Goal: Information Seeking & Learning: Learn about a topic

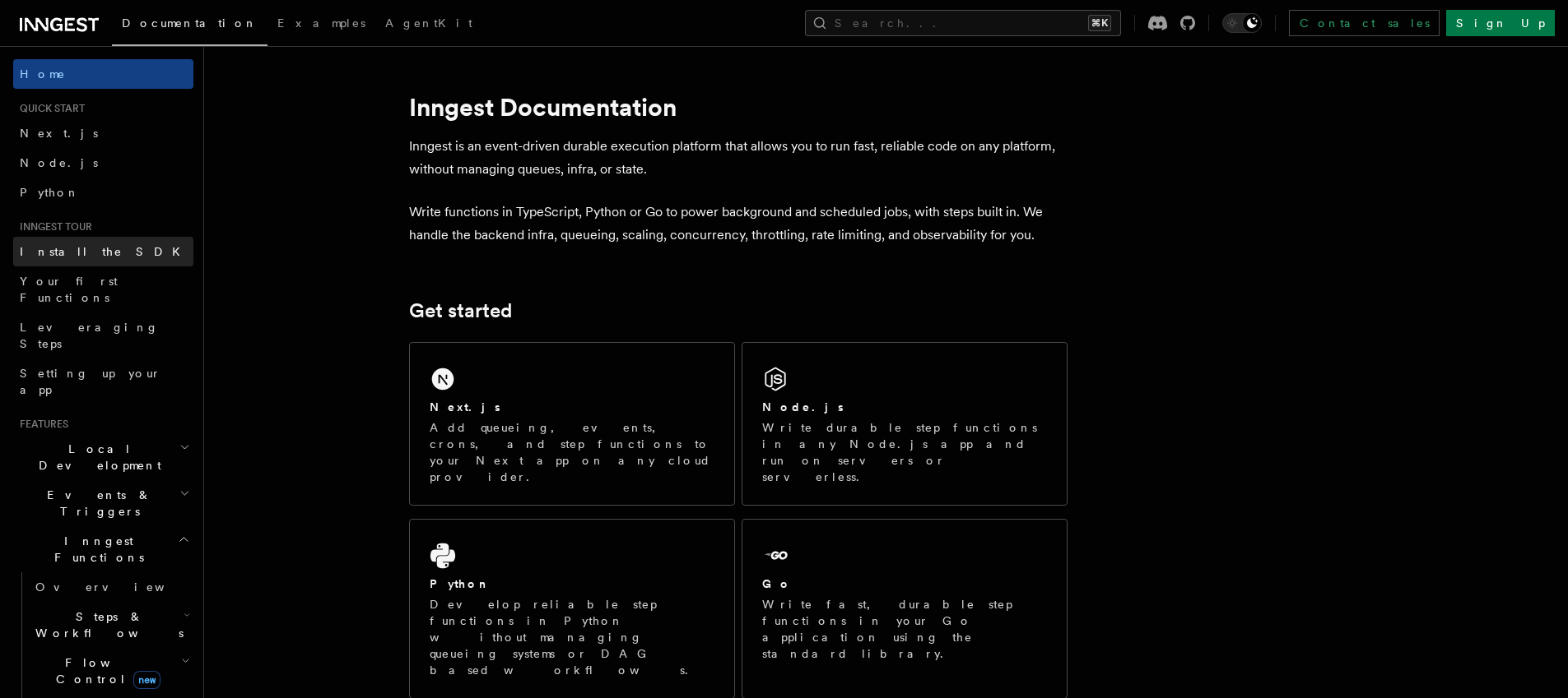
click at [118, 252] on link "Install the SDK" at bounding box center [103, 251] width 180 height 30
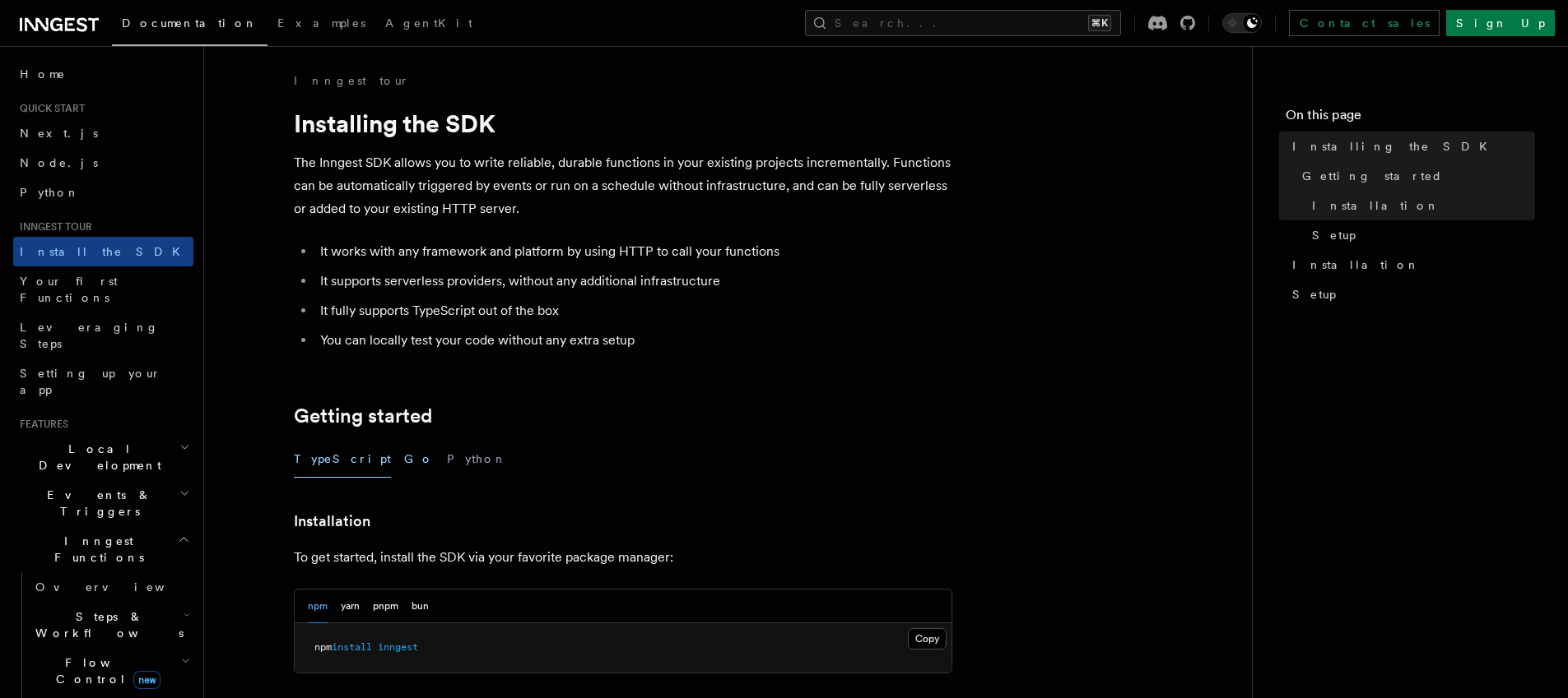
click at [404, 452] on button "Go" at bounding box center [419, 459] width 30 height 37
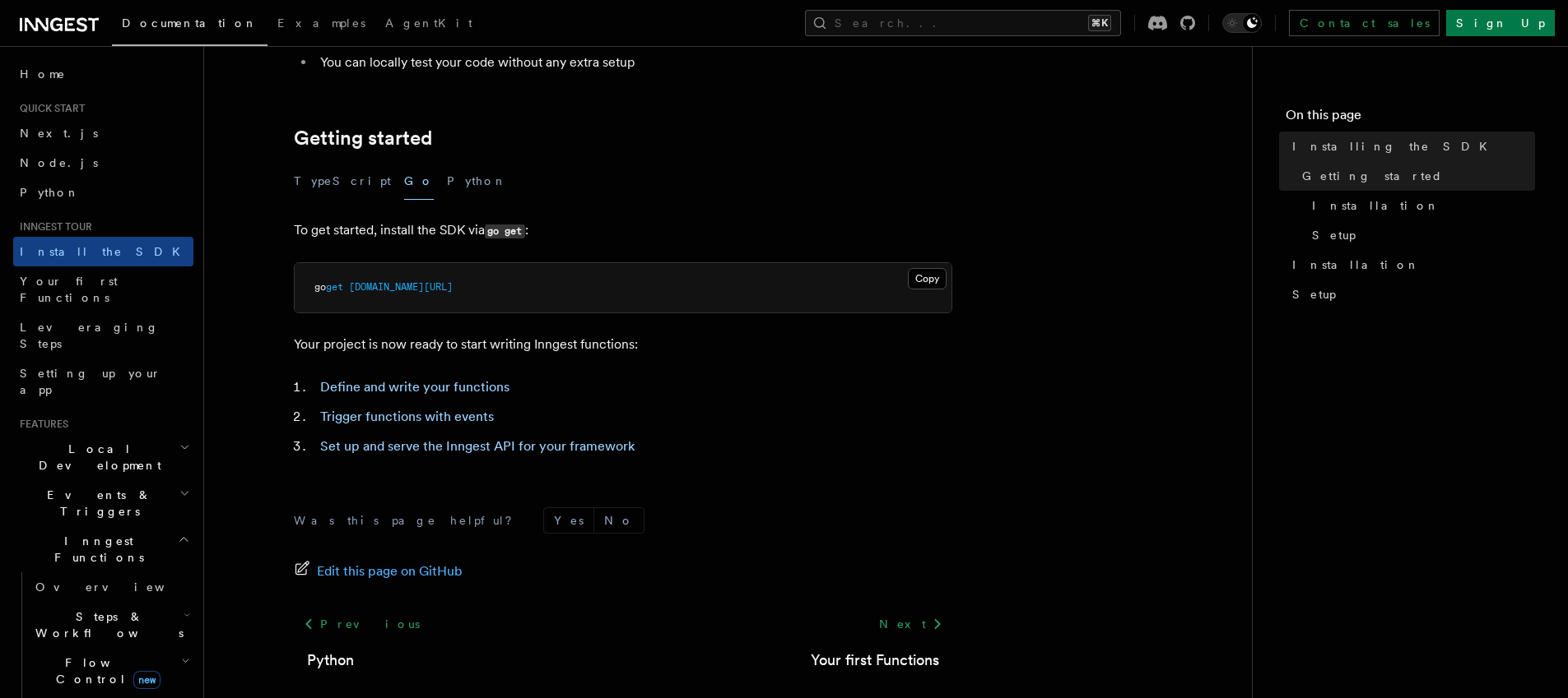
scroll to position [279, 0]
click at [883, 665] on link "Your first Functions" at bounding box center [874, 660] width 128 height 23
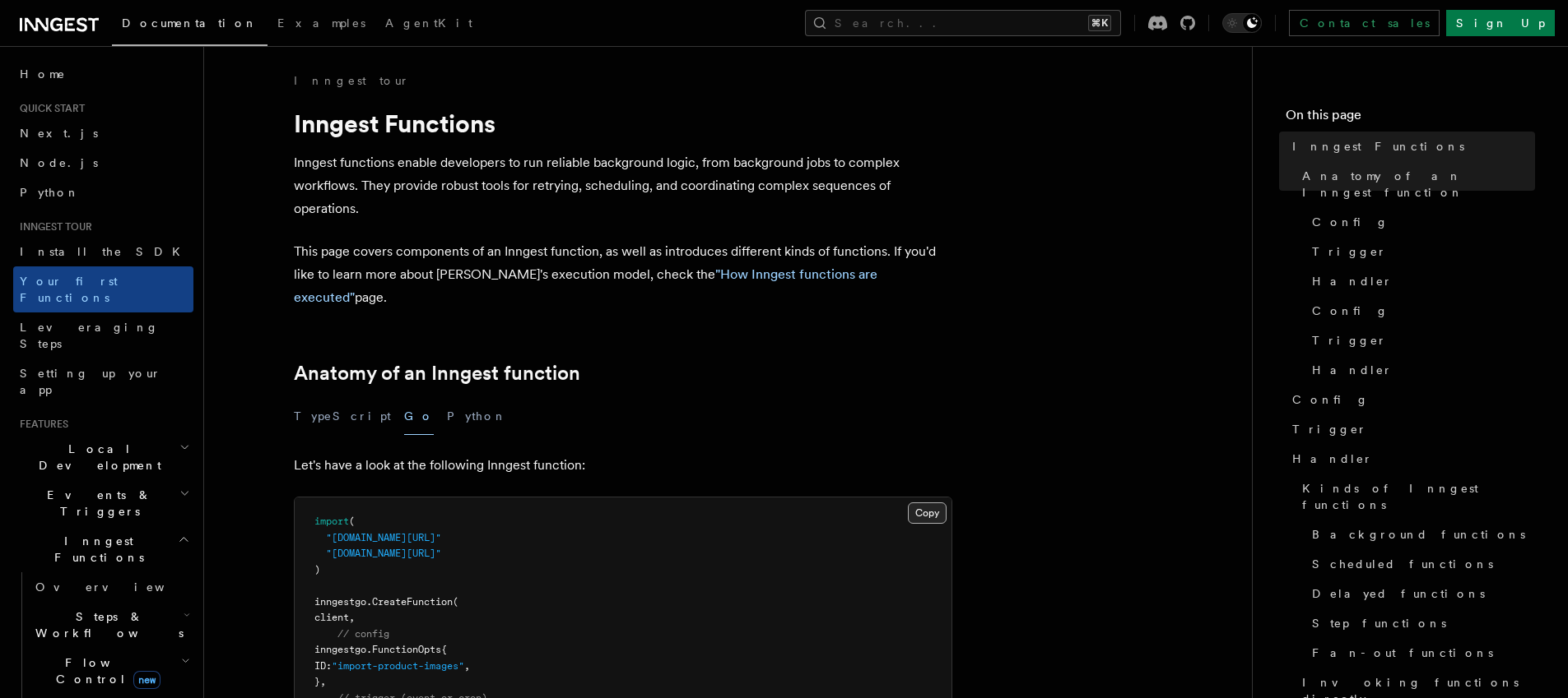
click at [931, 503] on button "Copy Copied" at bounding box center [927, 513] width 38 height 22
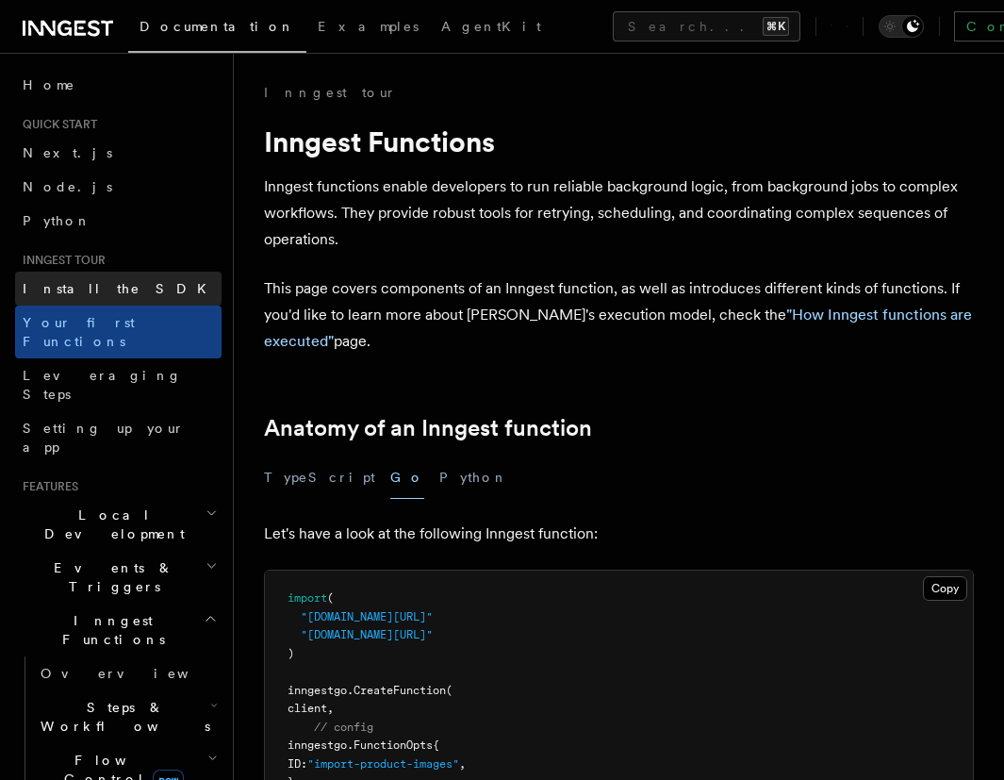
click at [39, 285] on span "Install the SDK" at bounding box center [120, 288] width 195 height 15
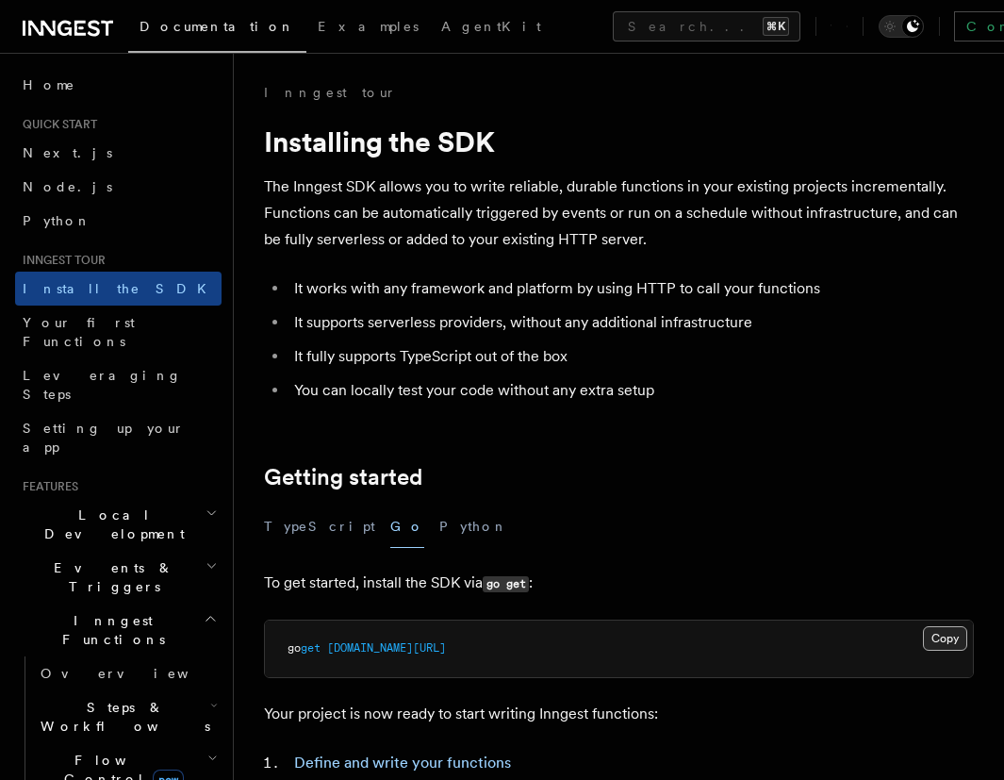
click at [938, 638] on button "Copy Copied" at bounding box center [945, 638] width 44 height 25
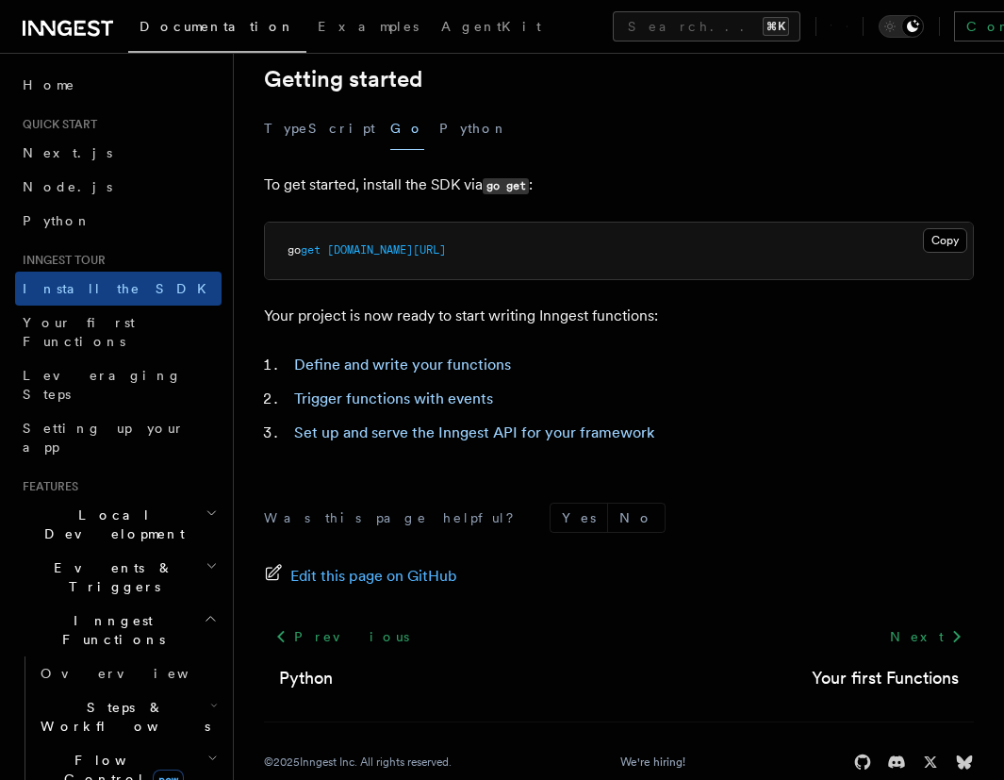
scroll to position [435, 0]
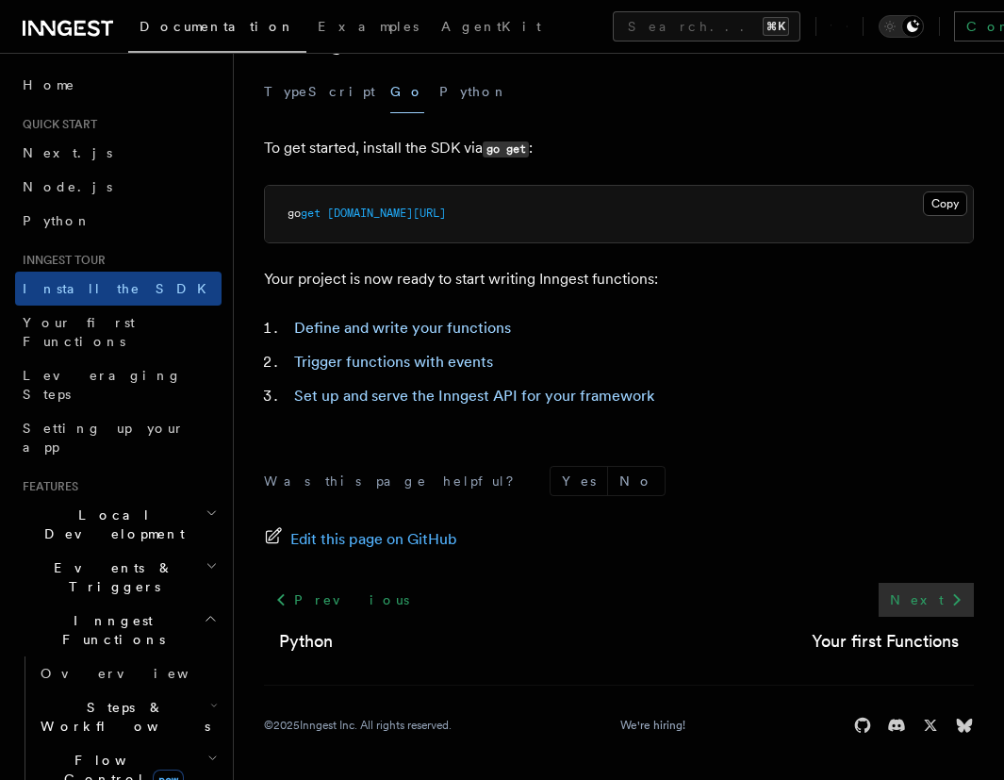
click at [950, 597] on icon at bounding box center [956, 599] width 23 height 23
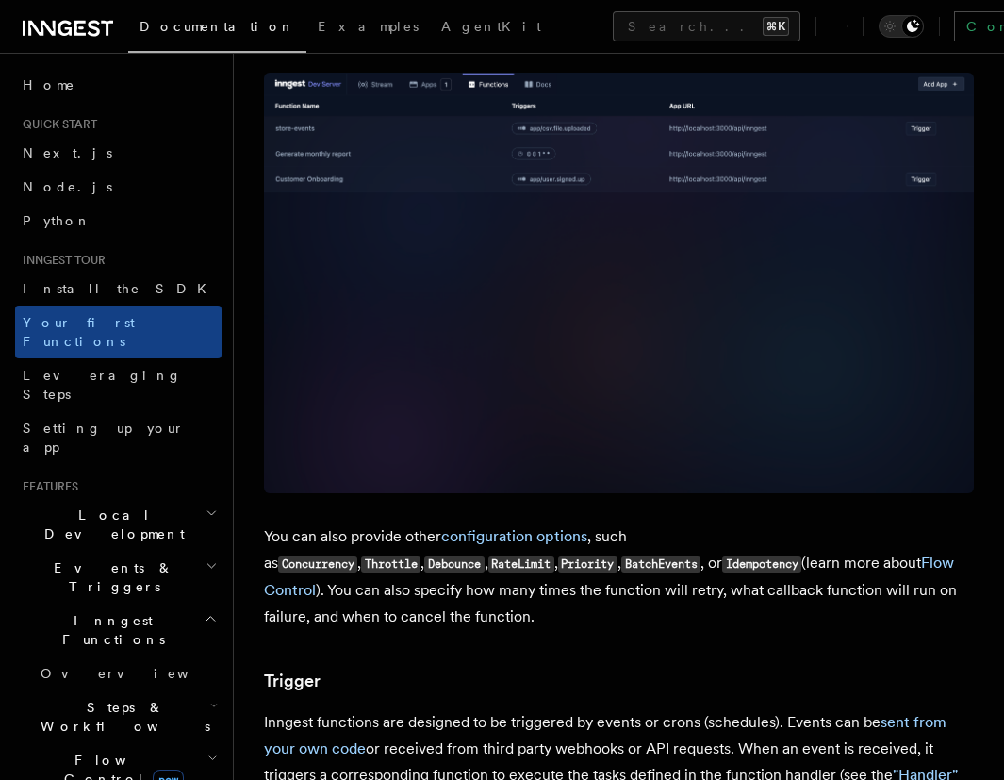
scroll to position [1768, 0]
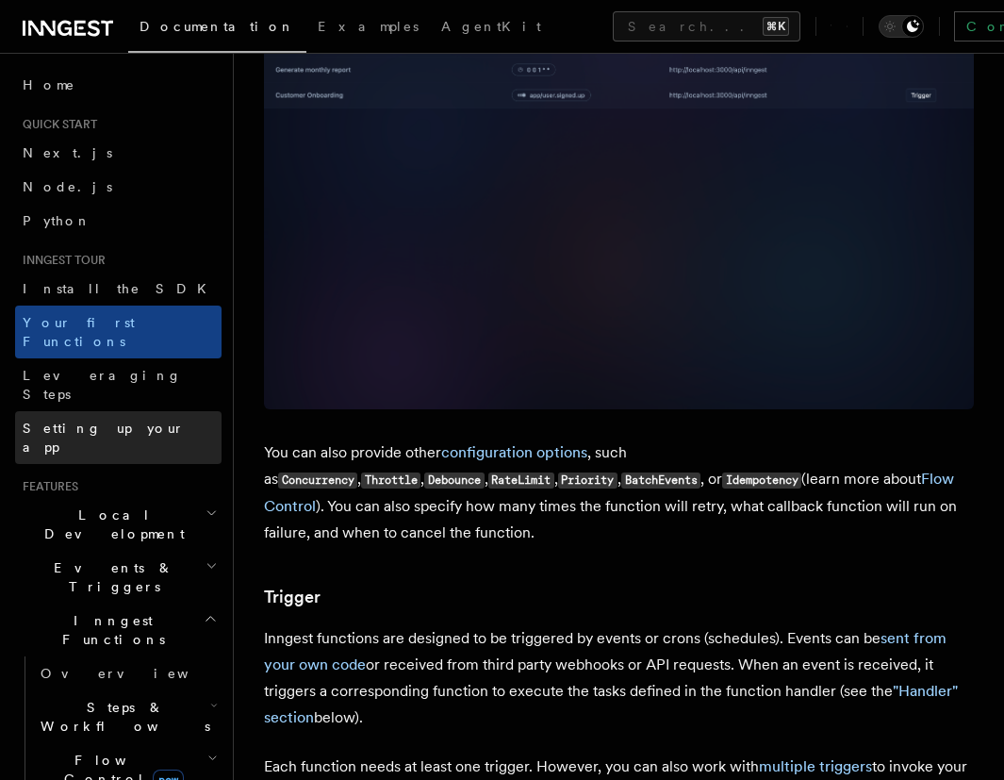
click at [131, 420] on span "Setting up your app" at bounding box center [104, 437] width 162 height 34
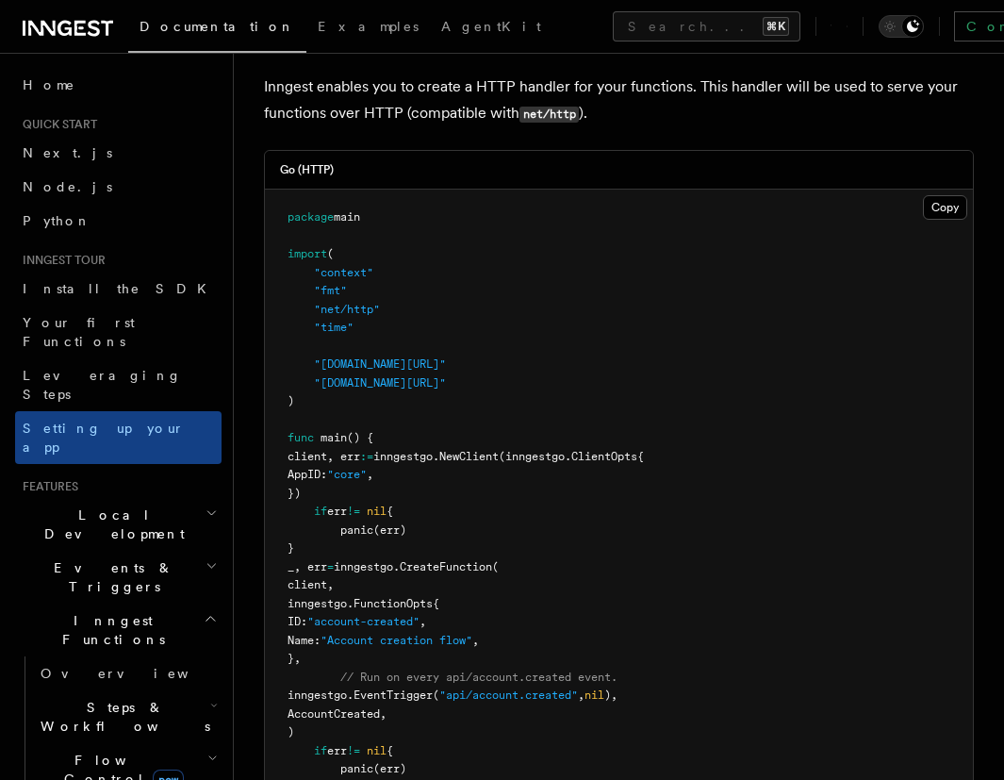
scroll to position [838, 0]
click at [947, 196] on button "Copy Copied" at bounding box center [945, 208] width 44 height 25
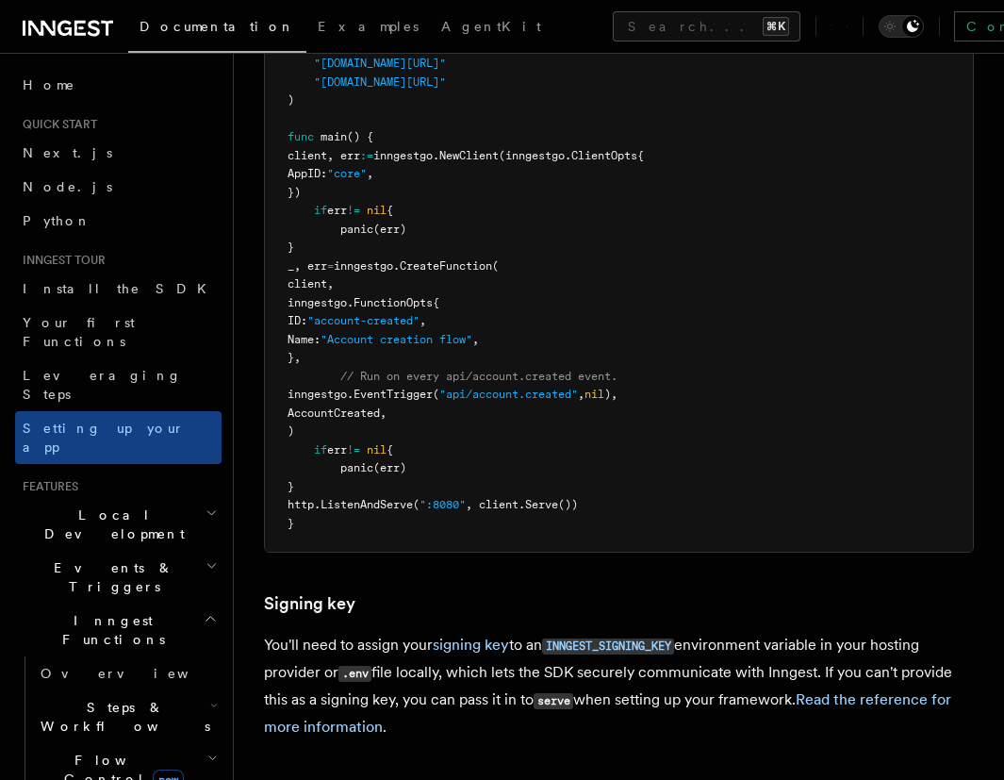
scroll to position [1208, 0]
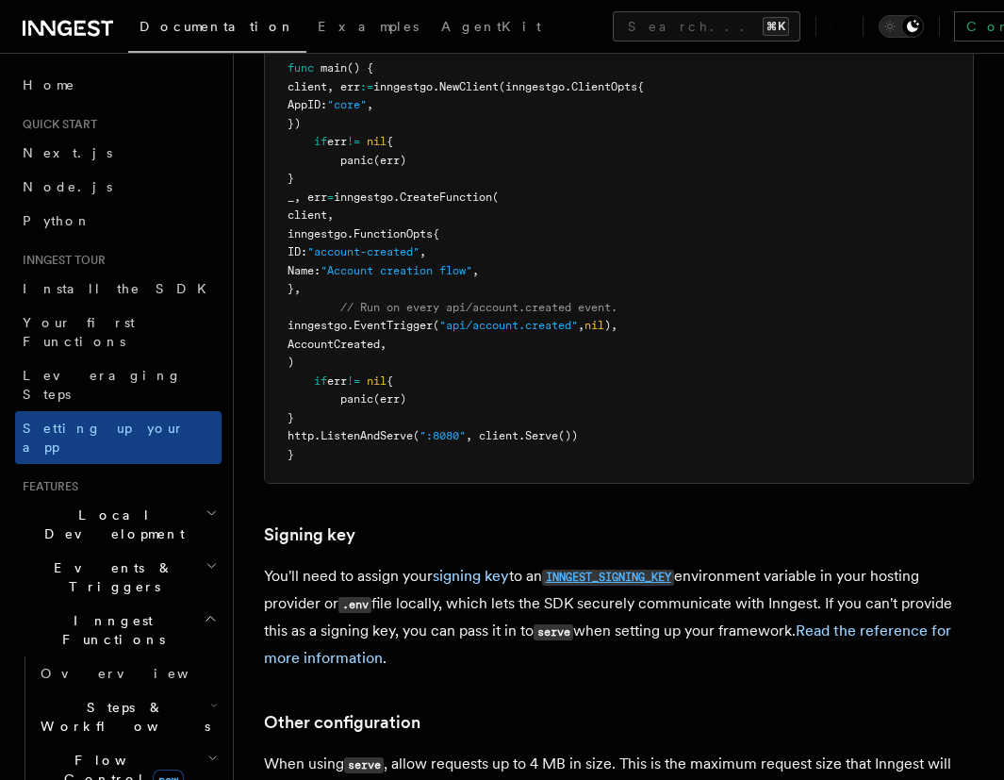
click at [632, 569] on code "INNGEST_SIGNING_KEY" at bounding box center [608, 577] width 132 height 16
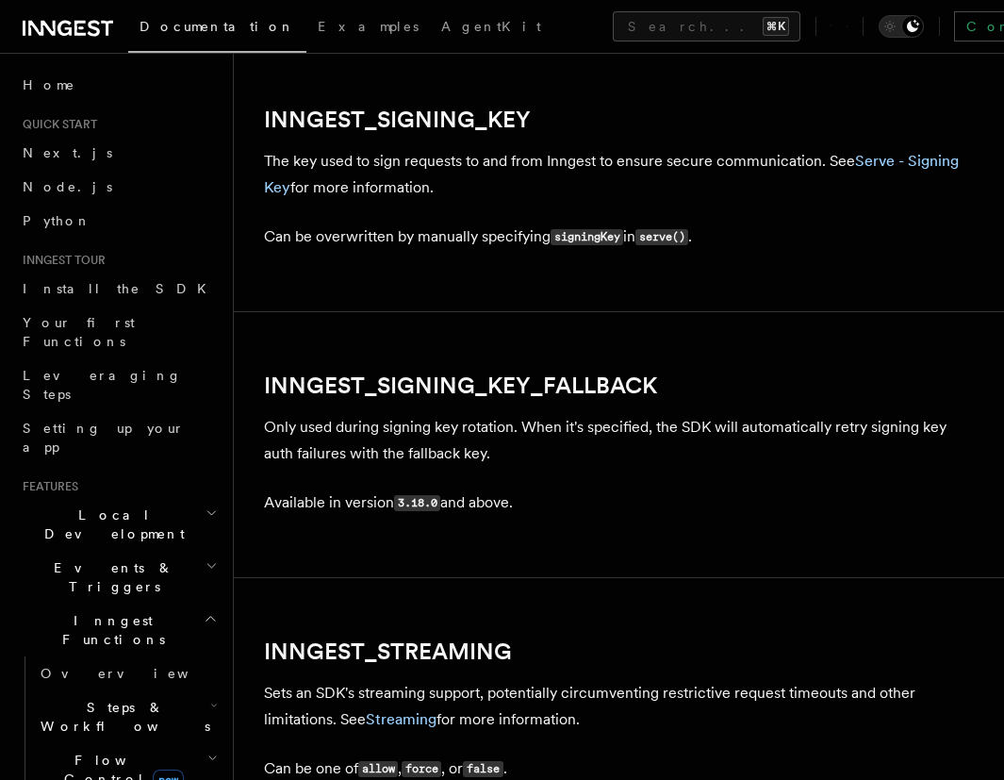
scroll to position [3364, 0]
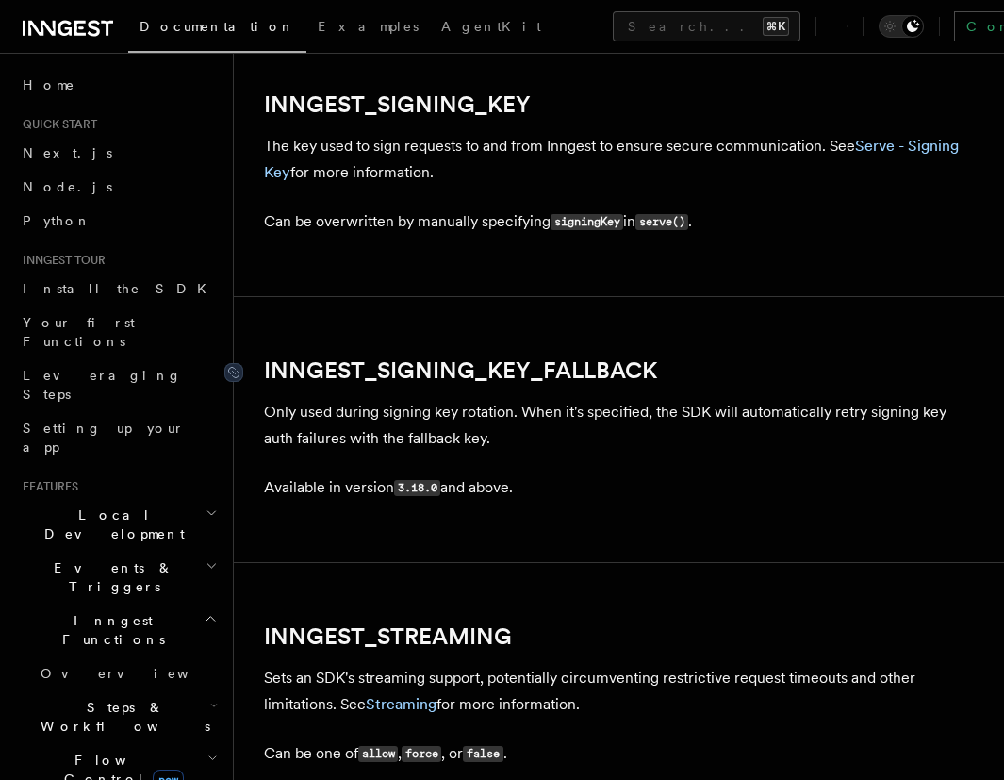
click at [458, 366] on link "INNGEST_SIGNING_KEY_FALLBACK" at bounding box center [460, 370] width 393 height 26
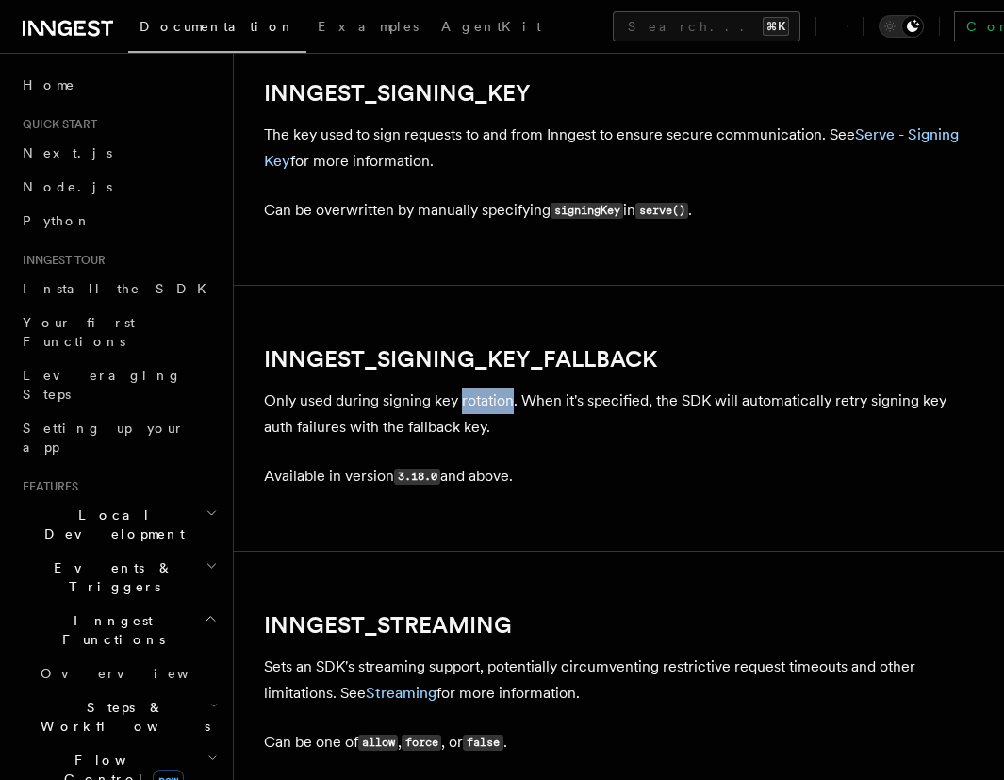
scroll to position [3374, 0]
click at [655, 362] on h2 "INNGEST_SIGNING_KEY_FALLBACK" at bounding box center [619, 360] width 710 height 26
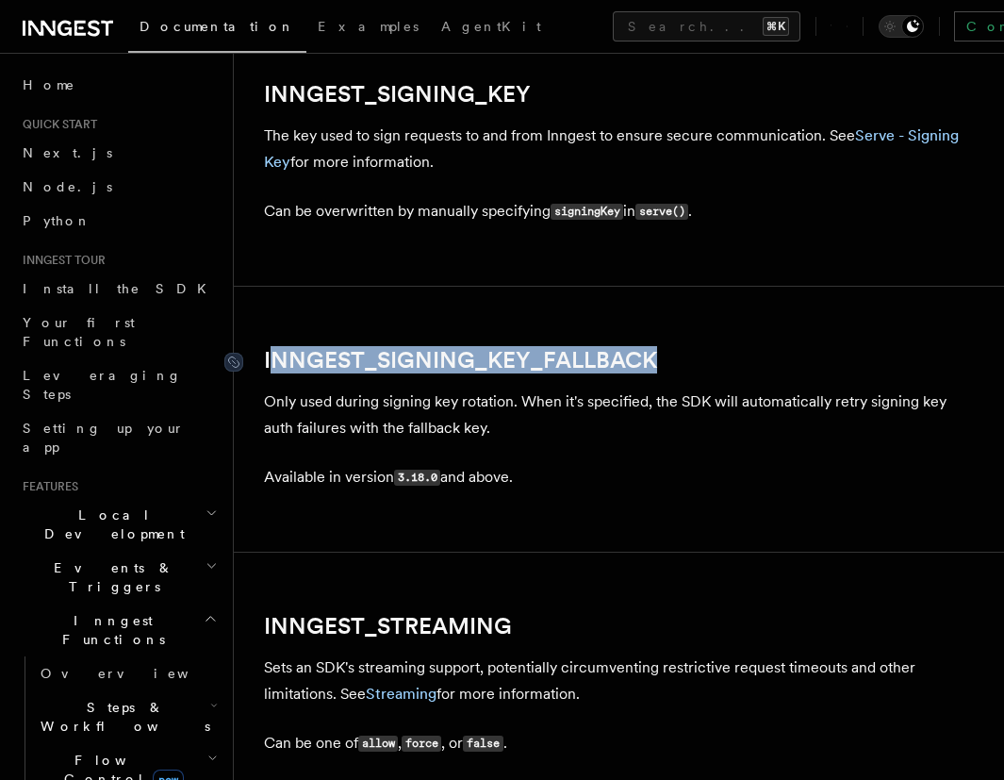
drag, startPoint x: 692, startPoint y: 350, endPoint x: 269, endPoint y: 350, distance: 423.2
click at [269, 349] on h2 "INNGEST_SIGNING_KEY_FALLBACK" at bounding box center [619, 360] width 710 height 26
copy link "INNGEST_SIGNING_KEY_FALLBACK"
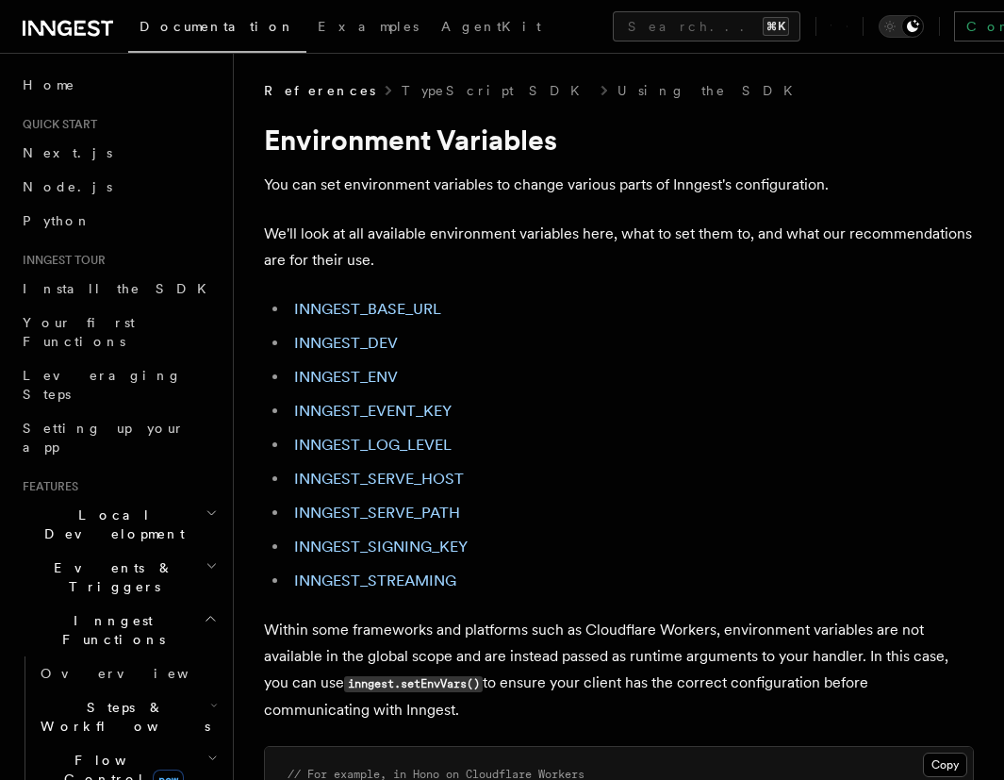
scroll to position [0, 0]
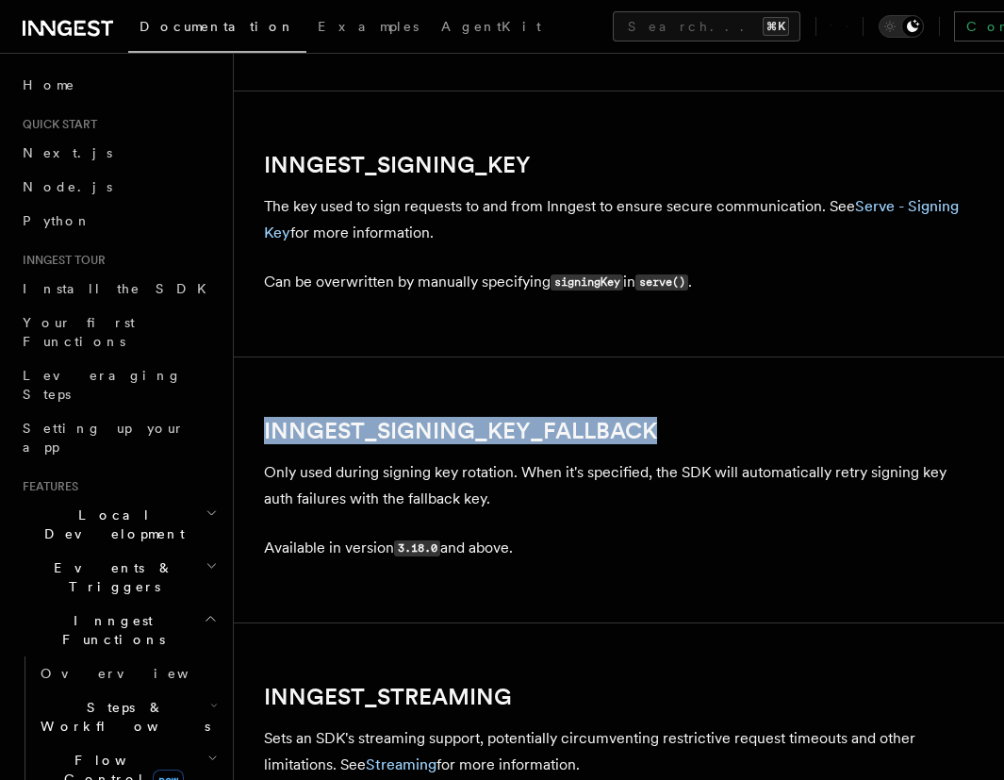
scroll to position [3364, 0]
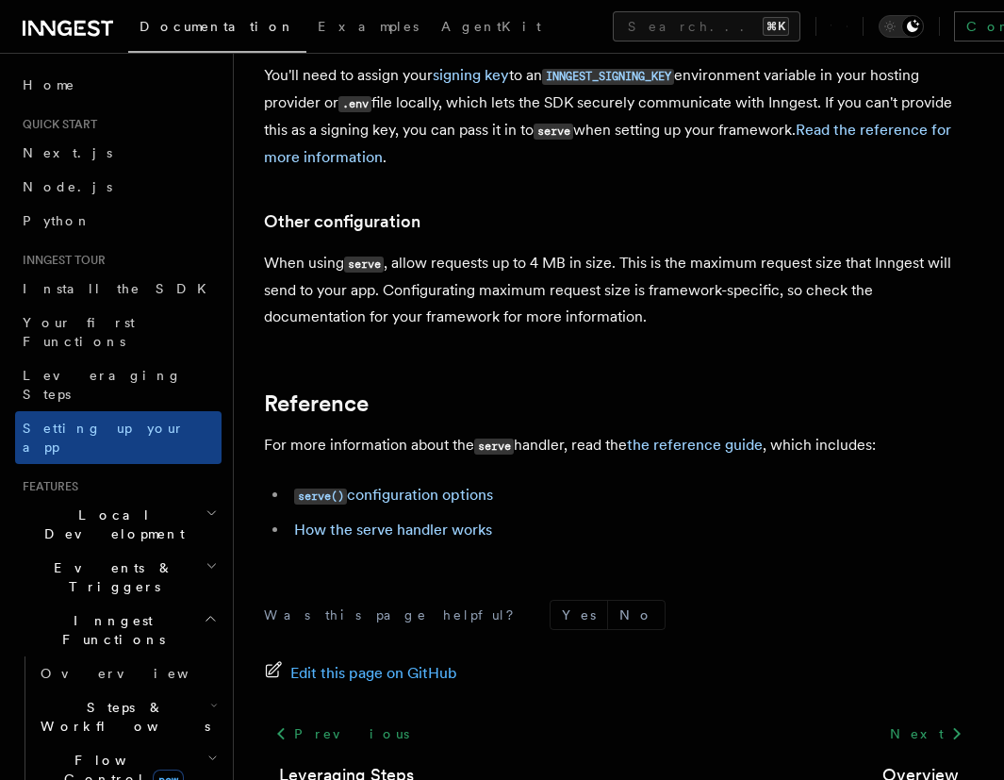
scroll to position [1722, 0]
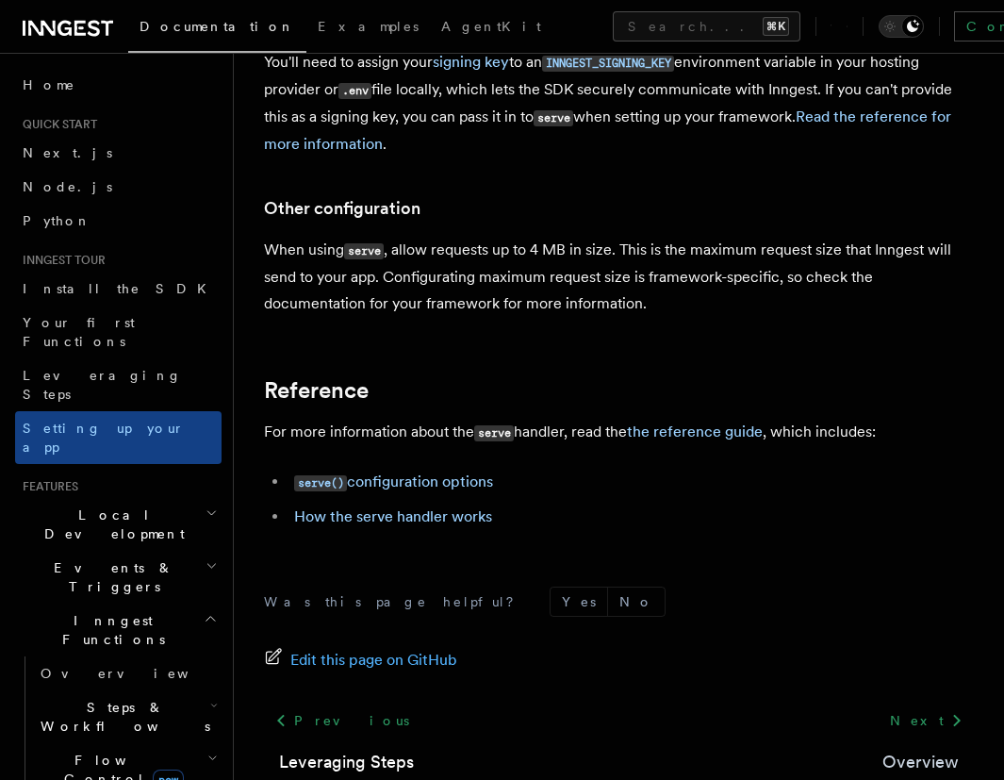
click at [915, 748] on link "Overview" at bounding box center [920, 761] width 76 height 26
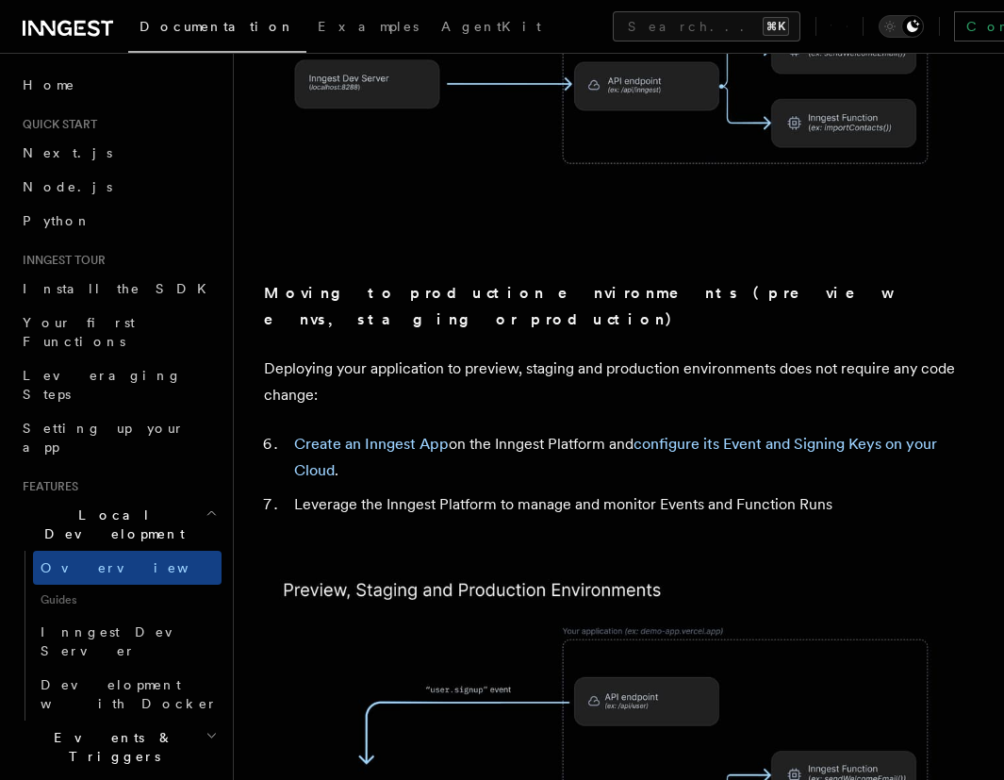
scroll to position [1568, 0]
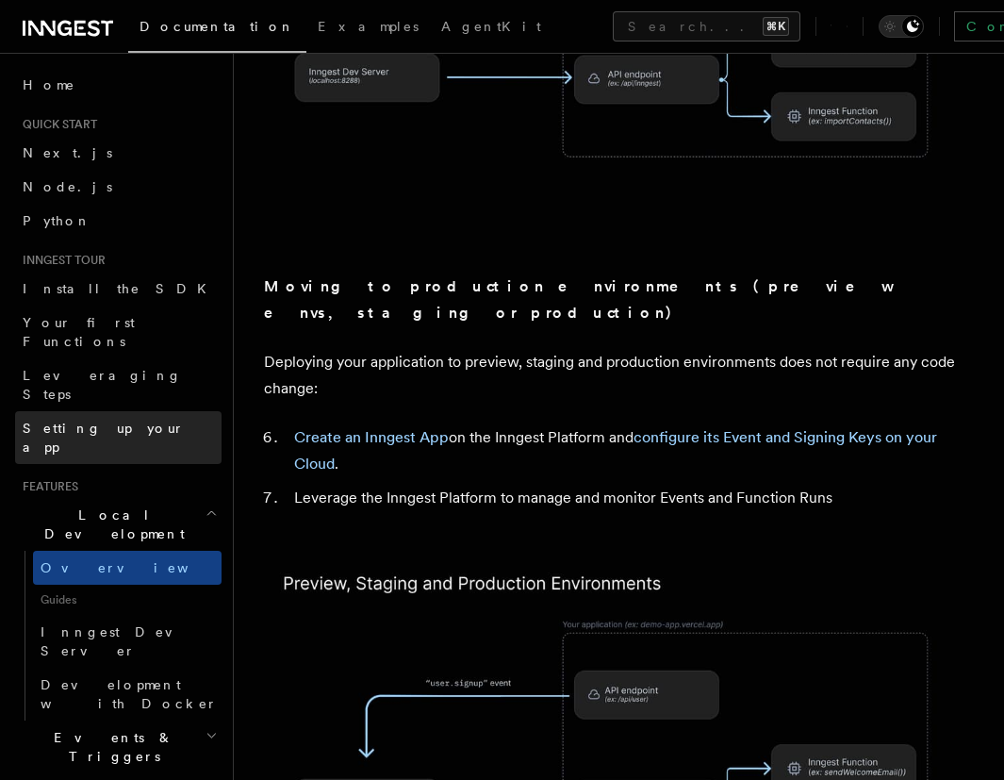
click at [99, 420] on span "Setting up your app" at bounding box center [104, 437] width 162 height 34
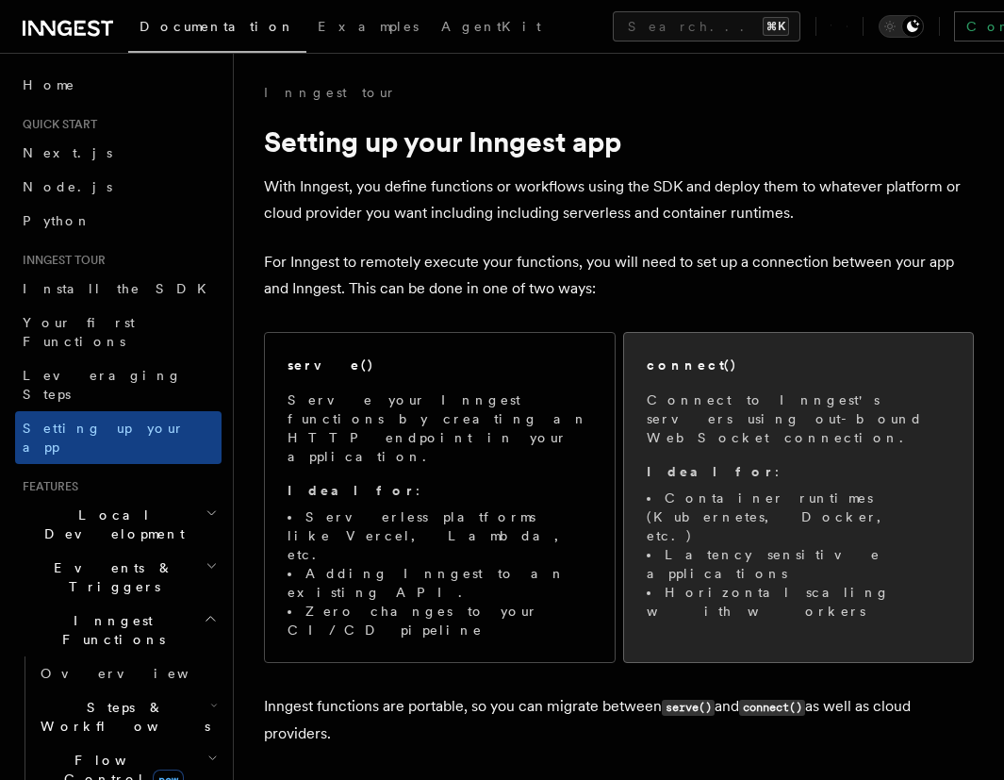
click at [689, 377] on div "connect() Connect to Inngest's servers using out-bound WebSocket connection. Id…" at bounding box center [799, 487] width 304 height 265
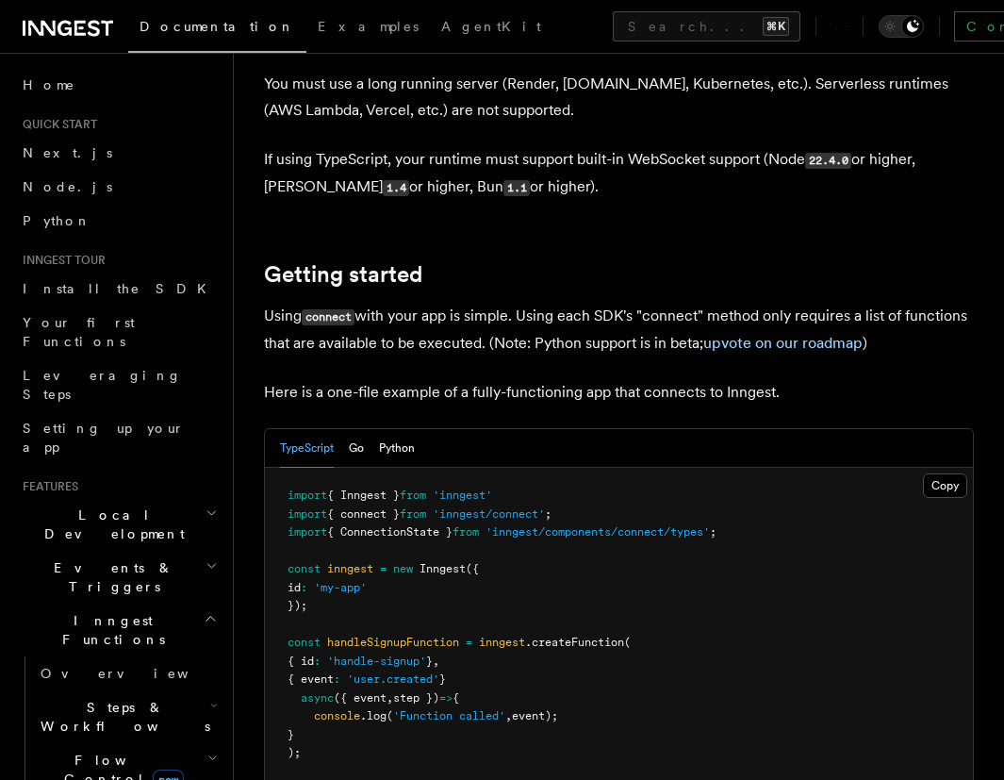
scroll to position [1100, 0]
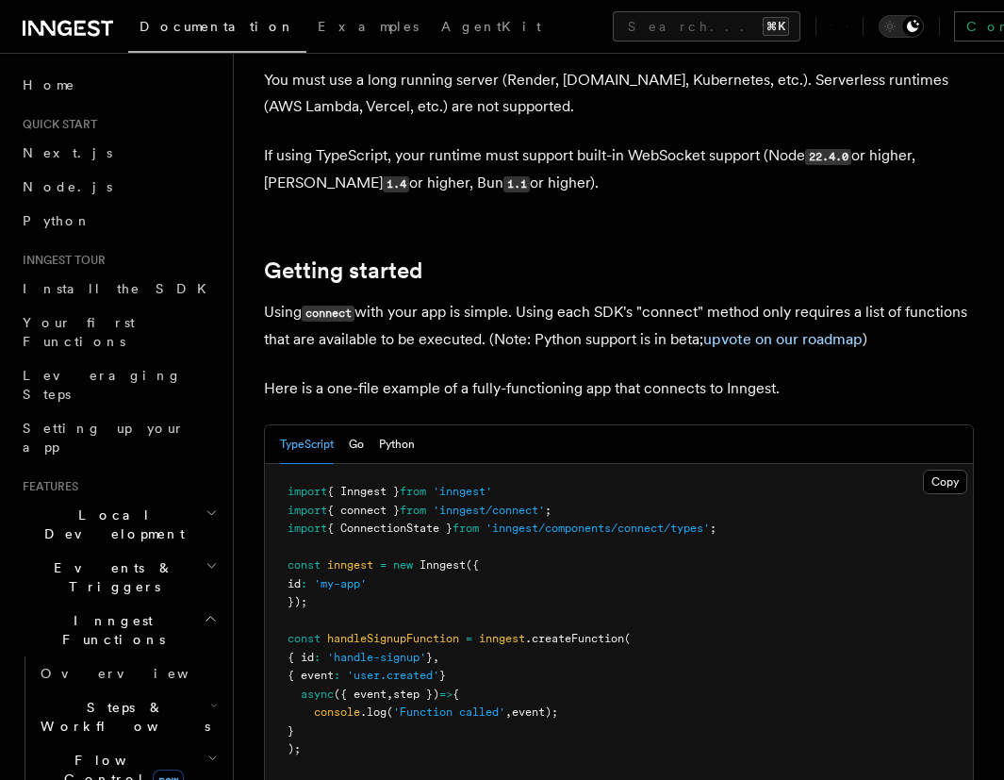
click at [368, 425] on div "TypeScript Go Python" at bounding box center [347, 444] width 135 height 39
click at [365, 425] on div "TypeScript Go Python" at bounding box center [347, 444] width 135 height 39
click at [359, 425] on button "Go" at bounding box center [356, 444] width 15 height 39
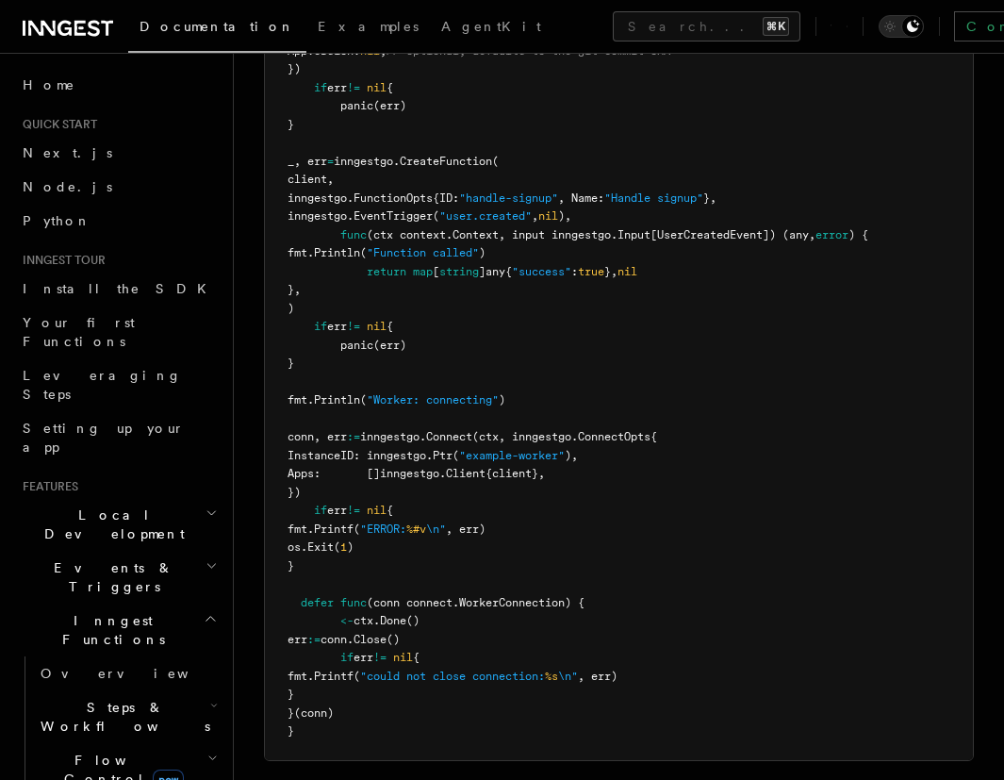
scroll to position [1776, 0]
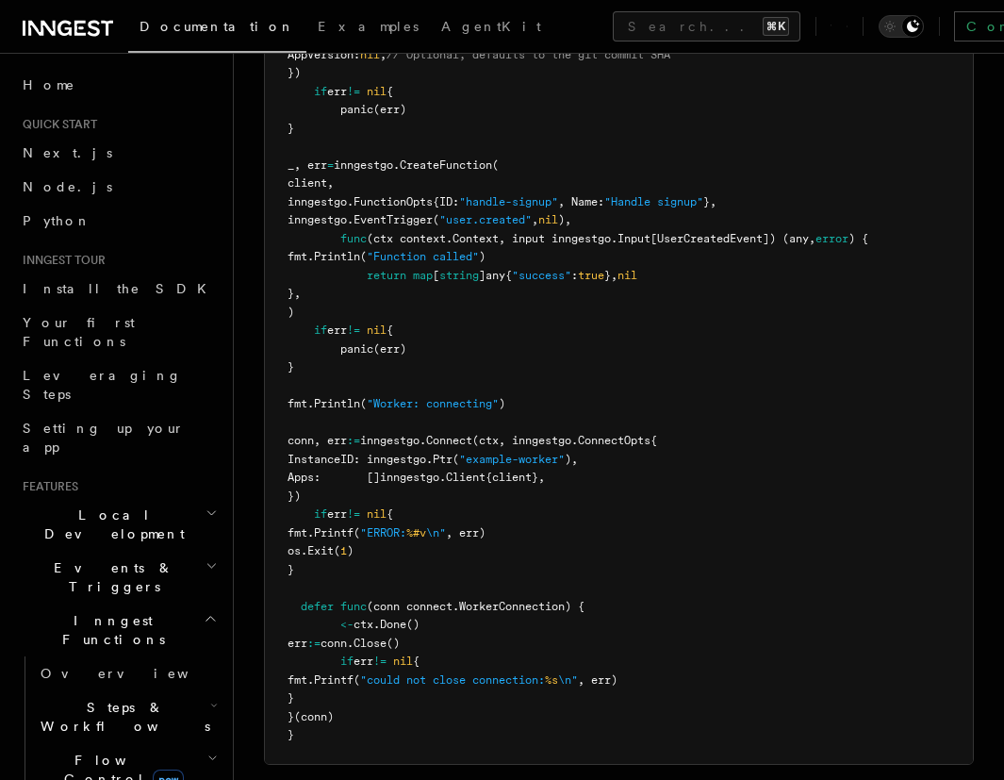
drag, startPoint x: 314, startPoint y: 361, endPoint x: 403, endPoint y: 632, distance: 285.8
click at [403, 632] on pre "type UserCreatedEvent struct { Name string Data struct { UserID string `json:"u…" at bounding box center [619, 276] width 708 height 976
copy code "conn, err := inngestgo. Connect (ctx, inngestgo.ConnectOpts{ InstanceID: innges…"
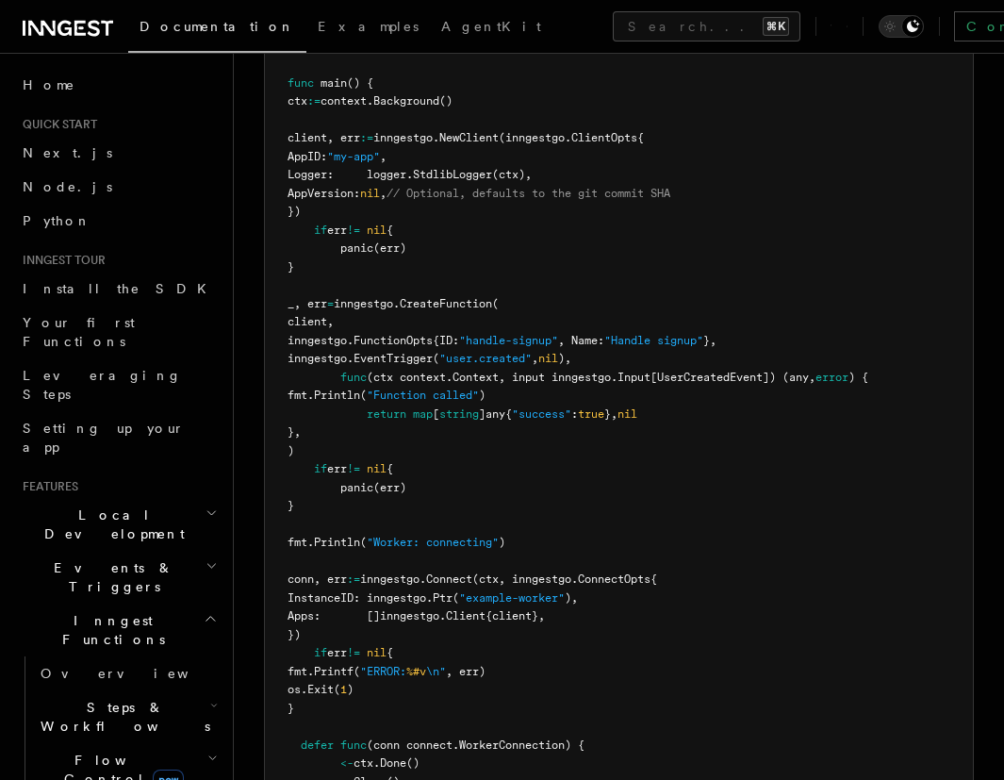
scroll to position [1738, 0]
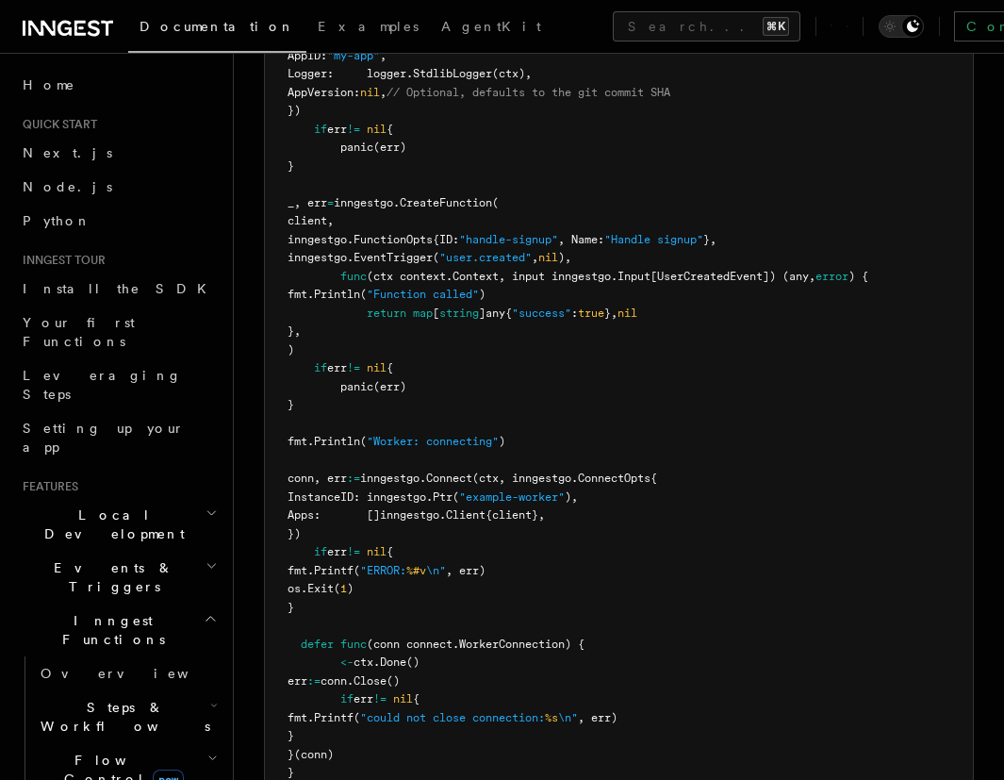
copy code "conn, err := inngestgo. Connect (ctx, inngestgo.ConnectOpts{ InstanceID: innges…"
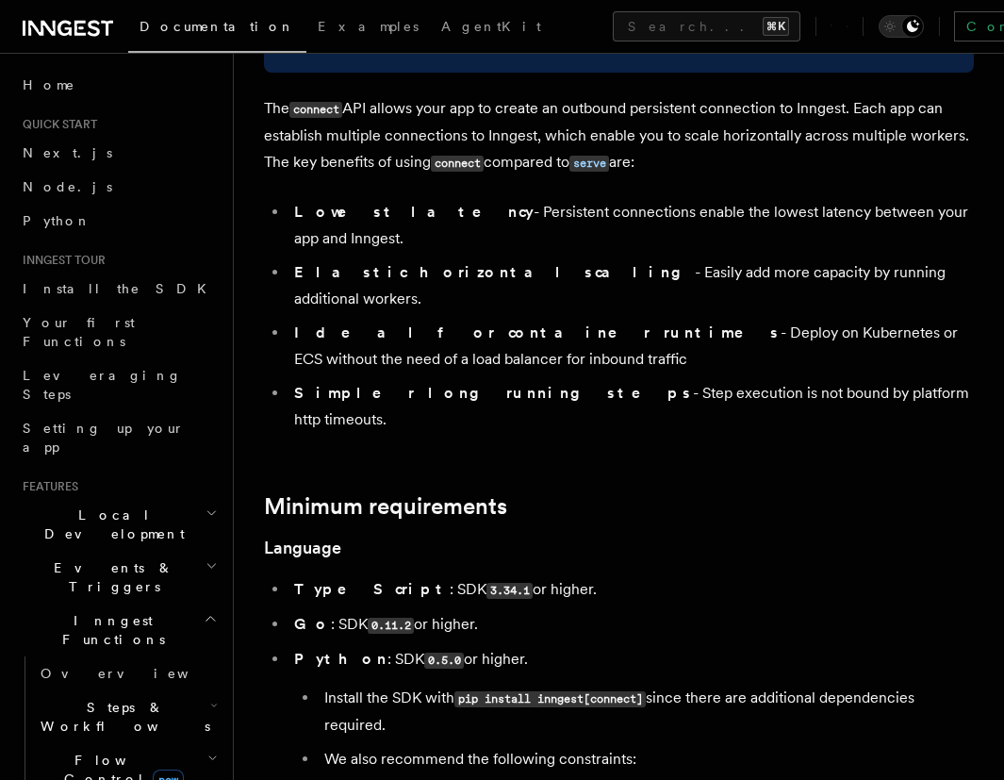
scroll to position [0, 0]
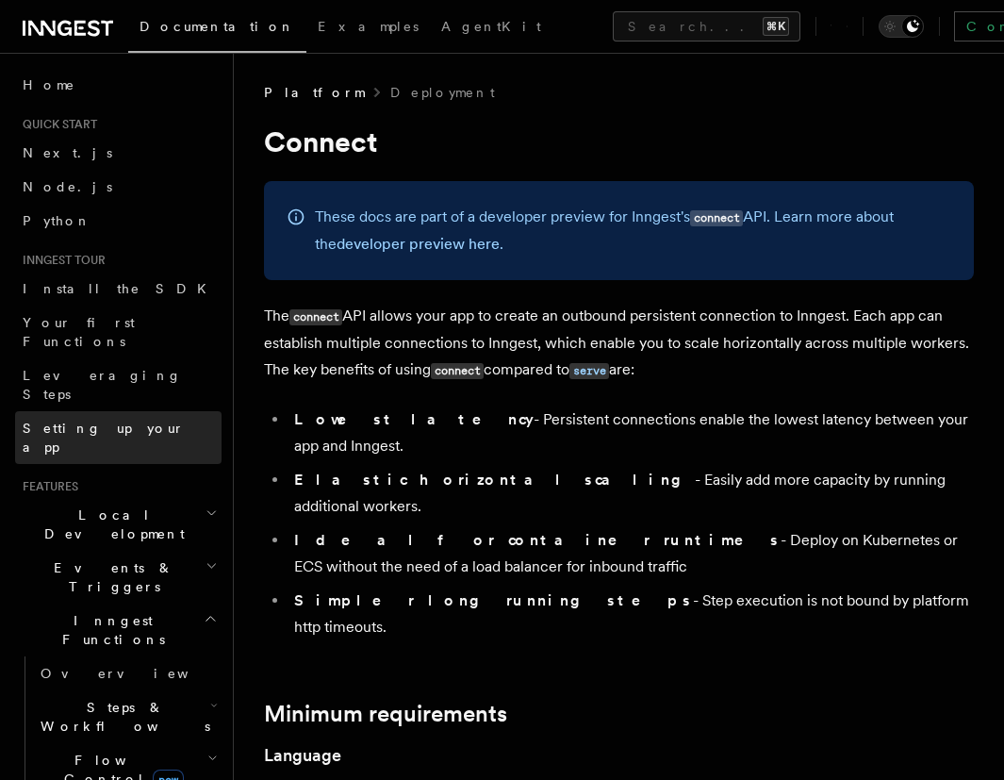
click at [103, 420] on span "Setting up your app" at bounding box center [104, 437] width 162 height 34
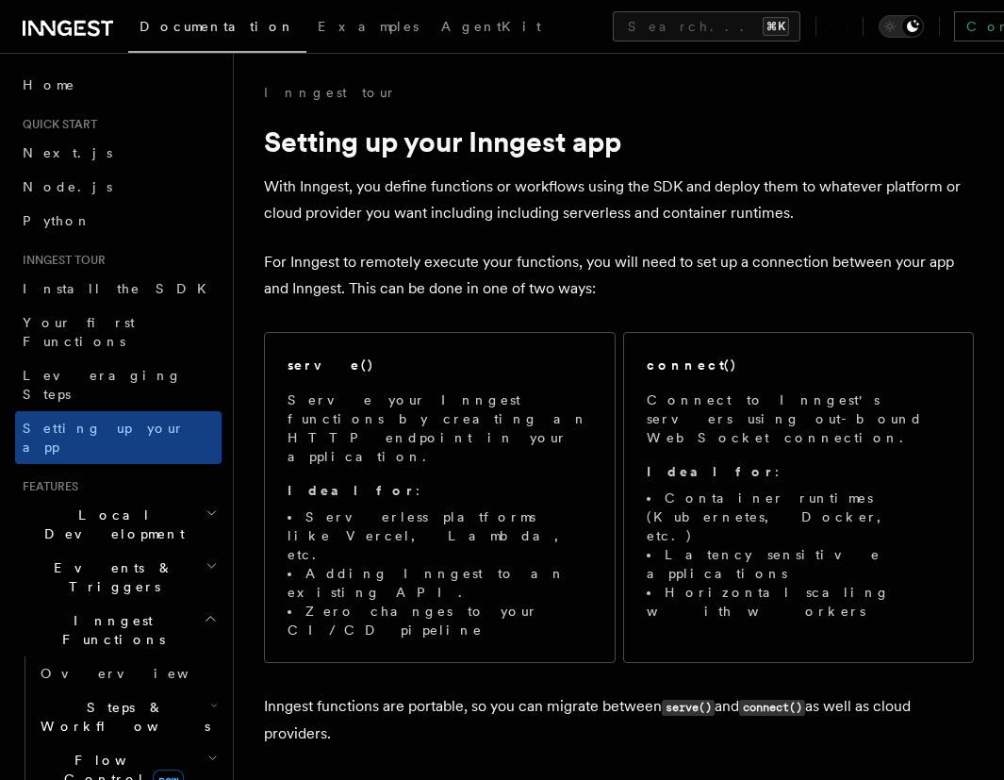
scroll to position [4, 0]
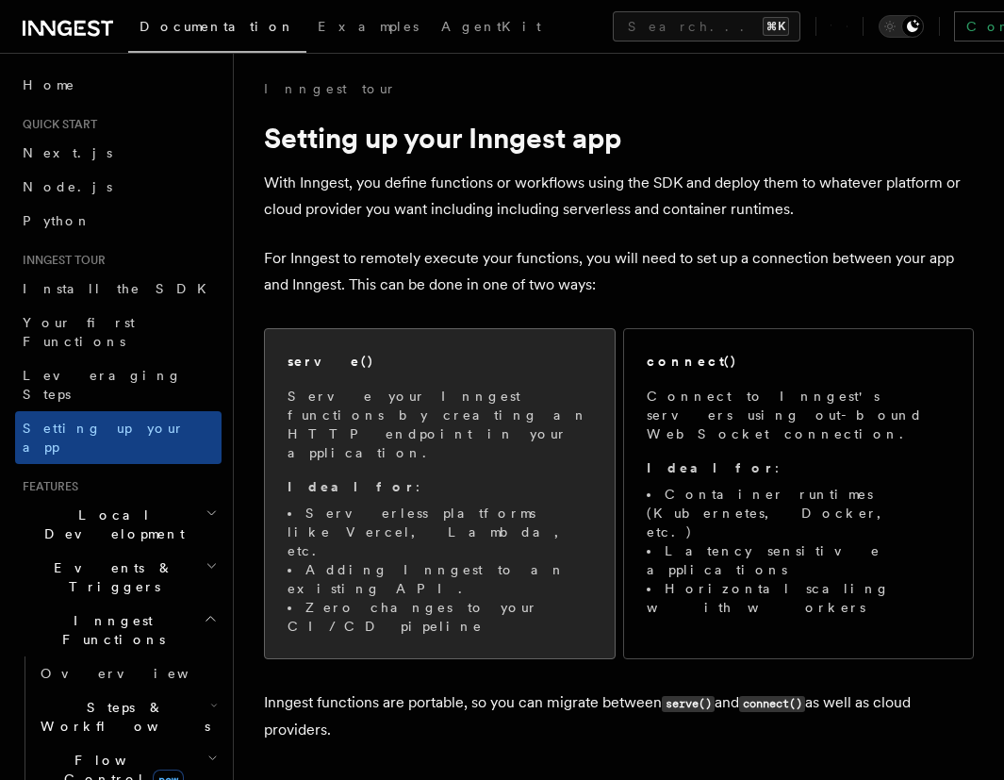
click at [501, 598] on li "Zero changes to your CI/CD pipeline" at bounding box center [439, 617] width 304 height 38
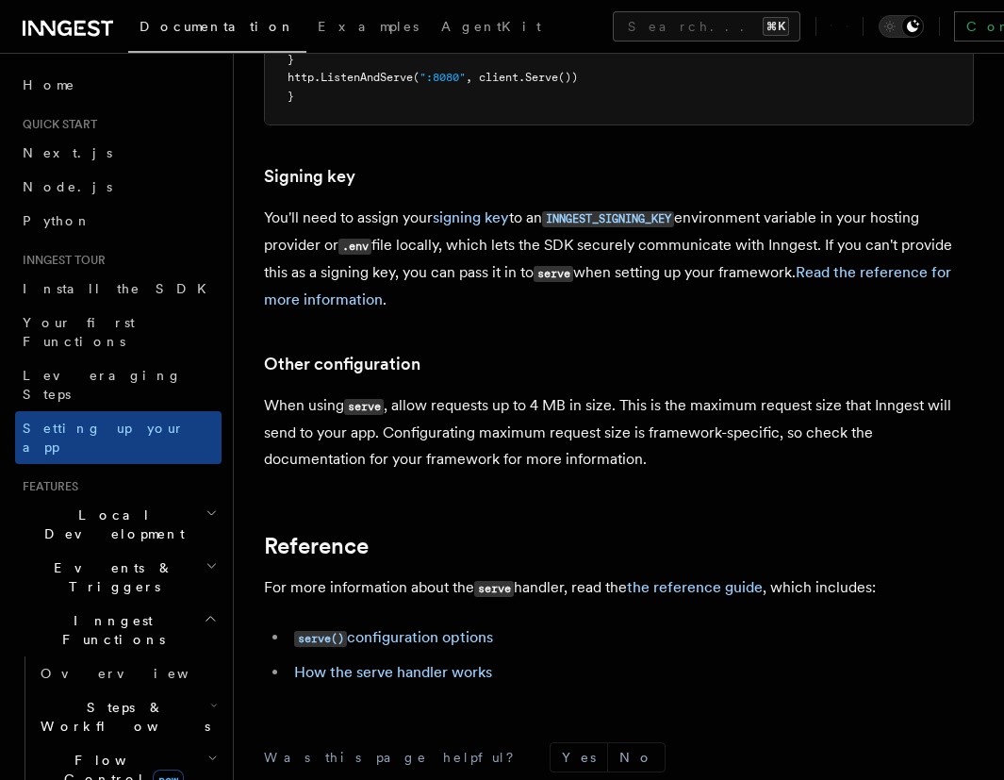
scroll to position [1593, 0]
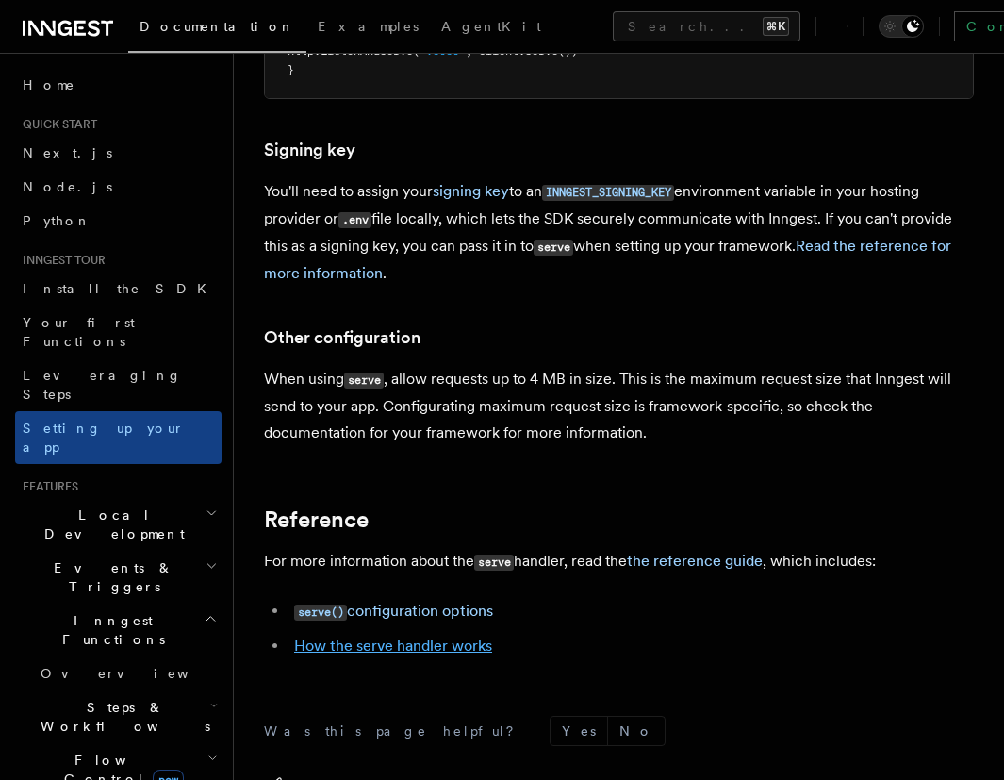
click at [435, 636] on link "How the serve handler works" at bounding box center [393, 645] width 198 height 18
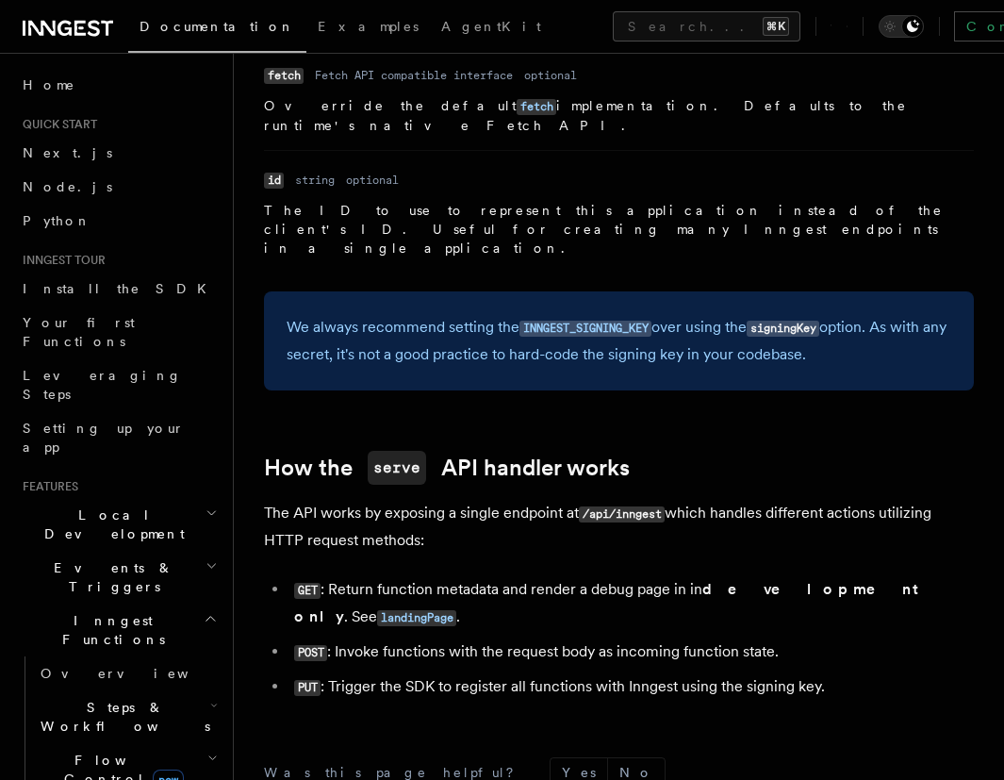
scroll to position [1823, 0]
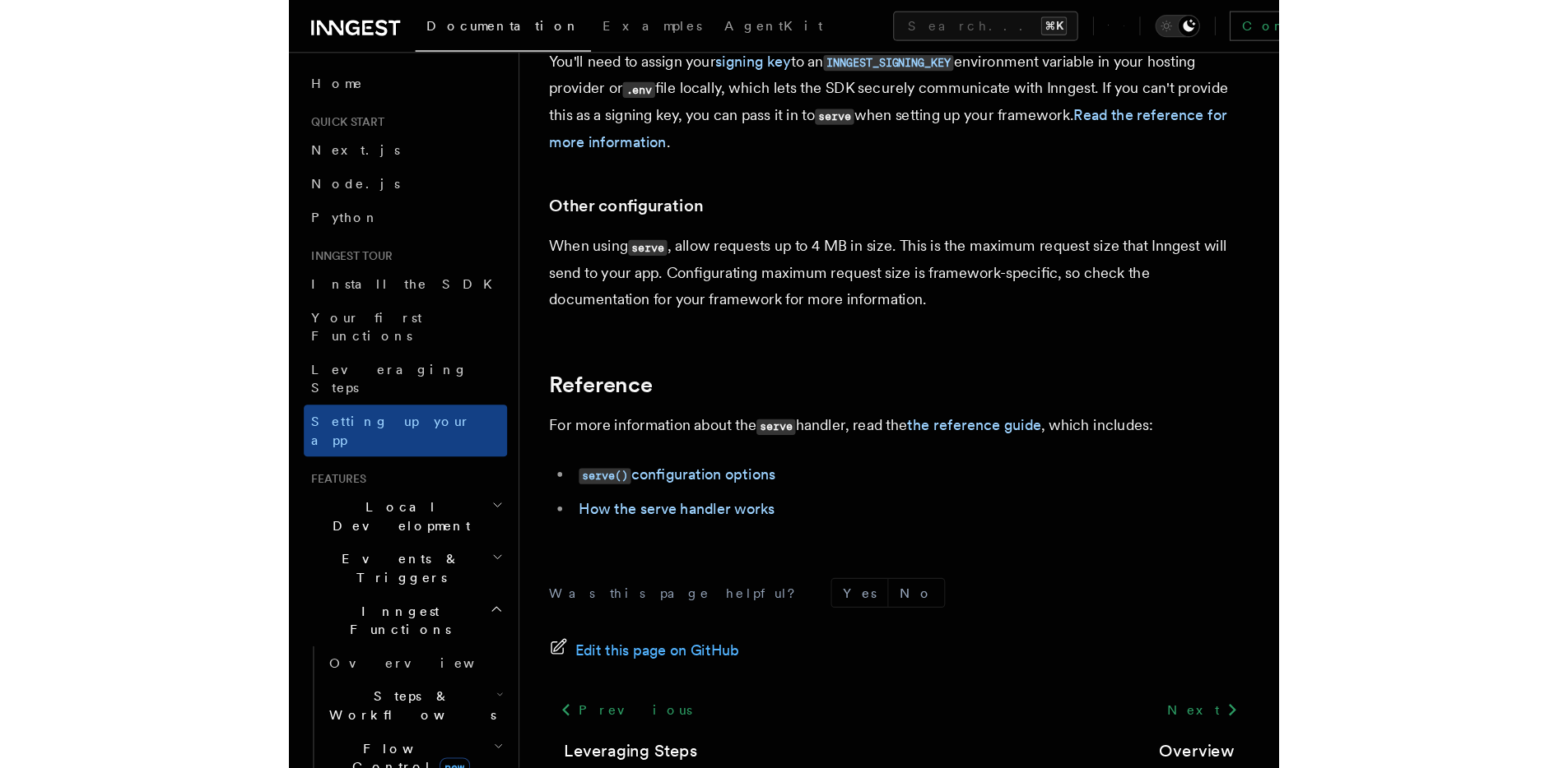
scroll to position [1368, 0]
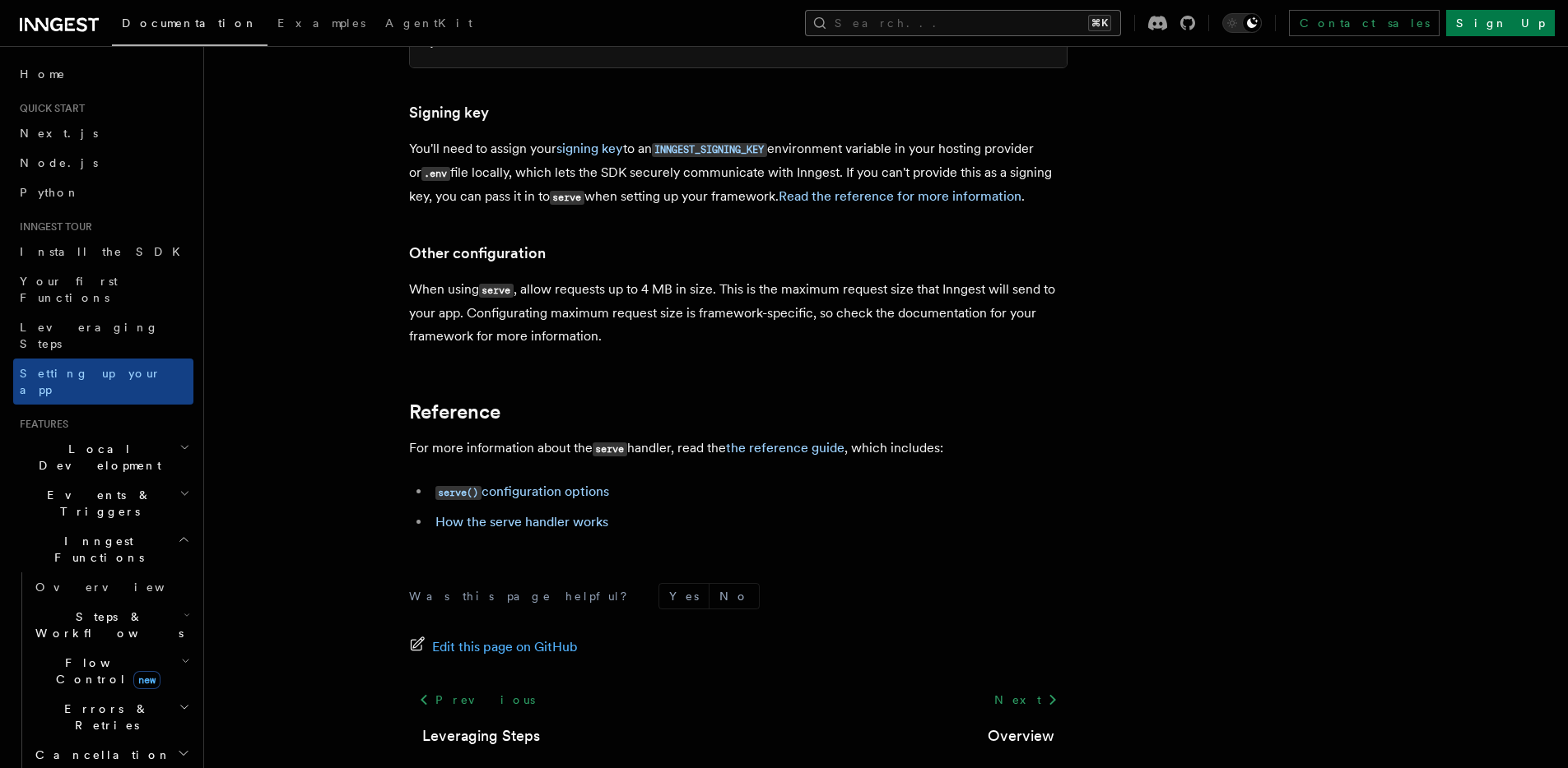
click at [876, 29] on button "Search... ⌘K" at bounding box center [963, 23] width 316 height 26
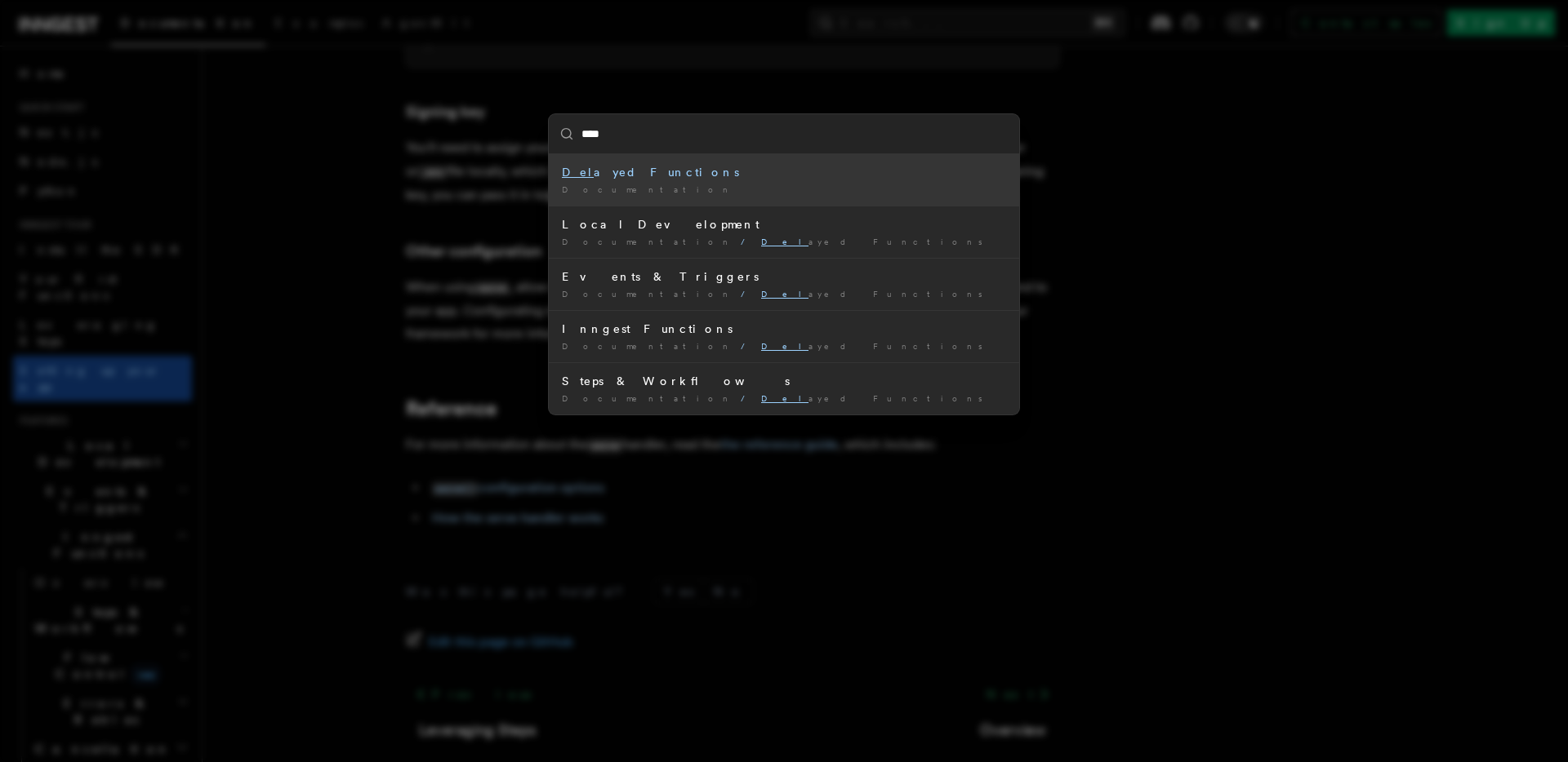
type input "*****"
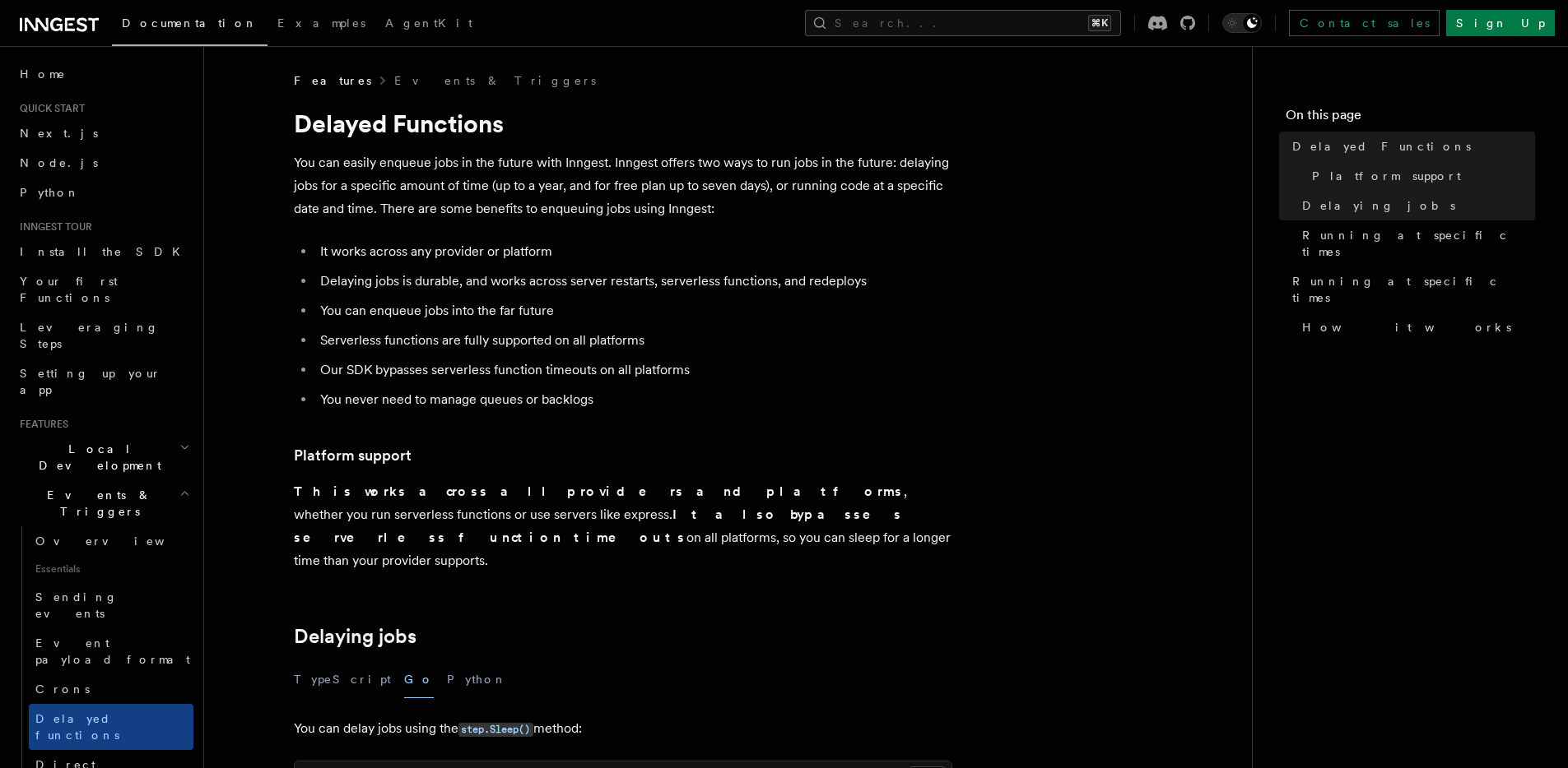
click at [169, 435] on h2 "Local Development" at bounding box center [103, 457] width 180 height 46
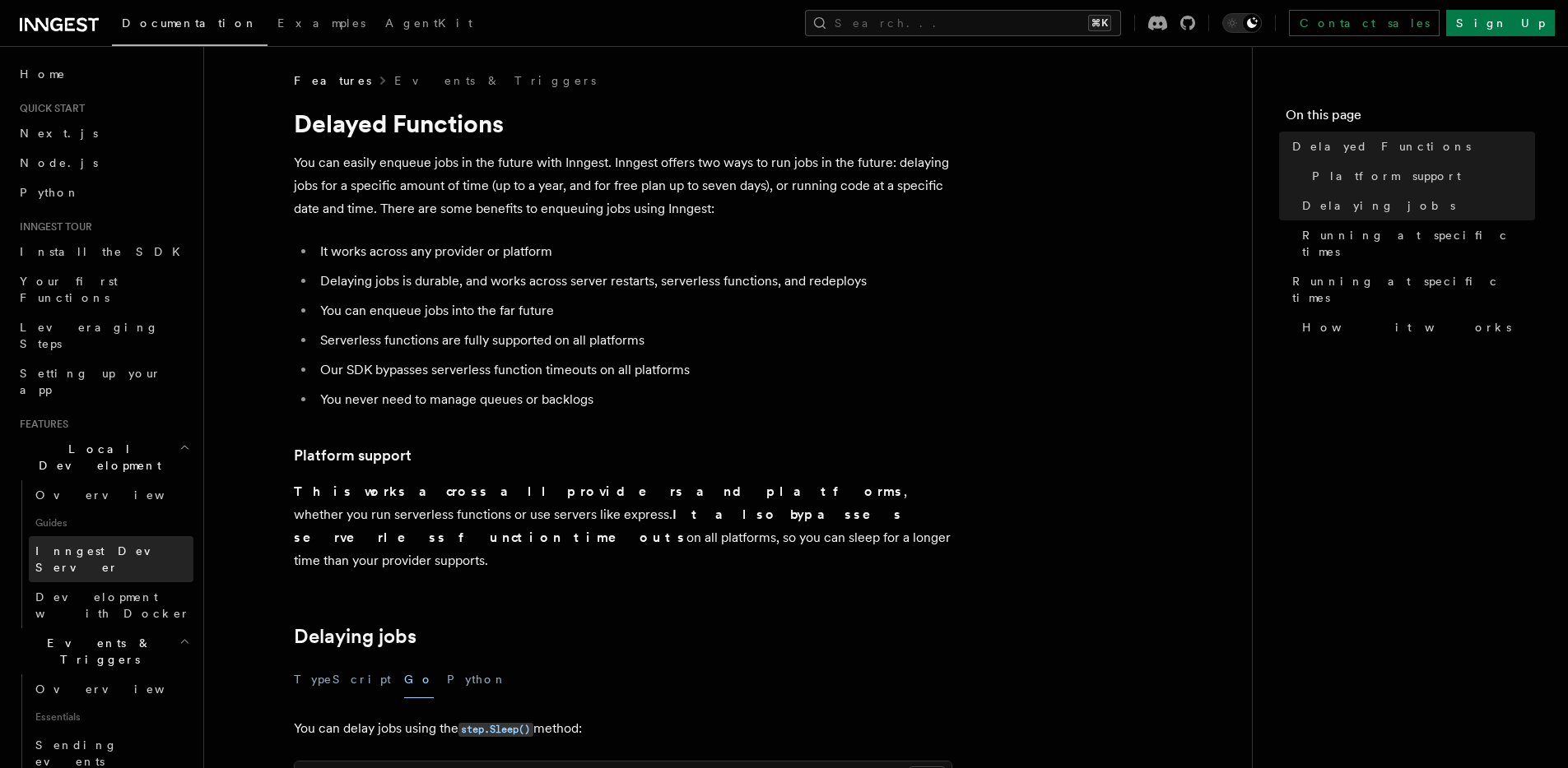
click at [122, 545] on span "Inngest Dev Server" at bounding box center [106, 559] width 141 height 30
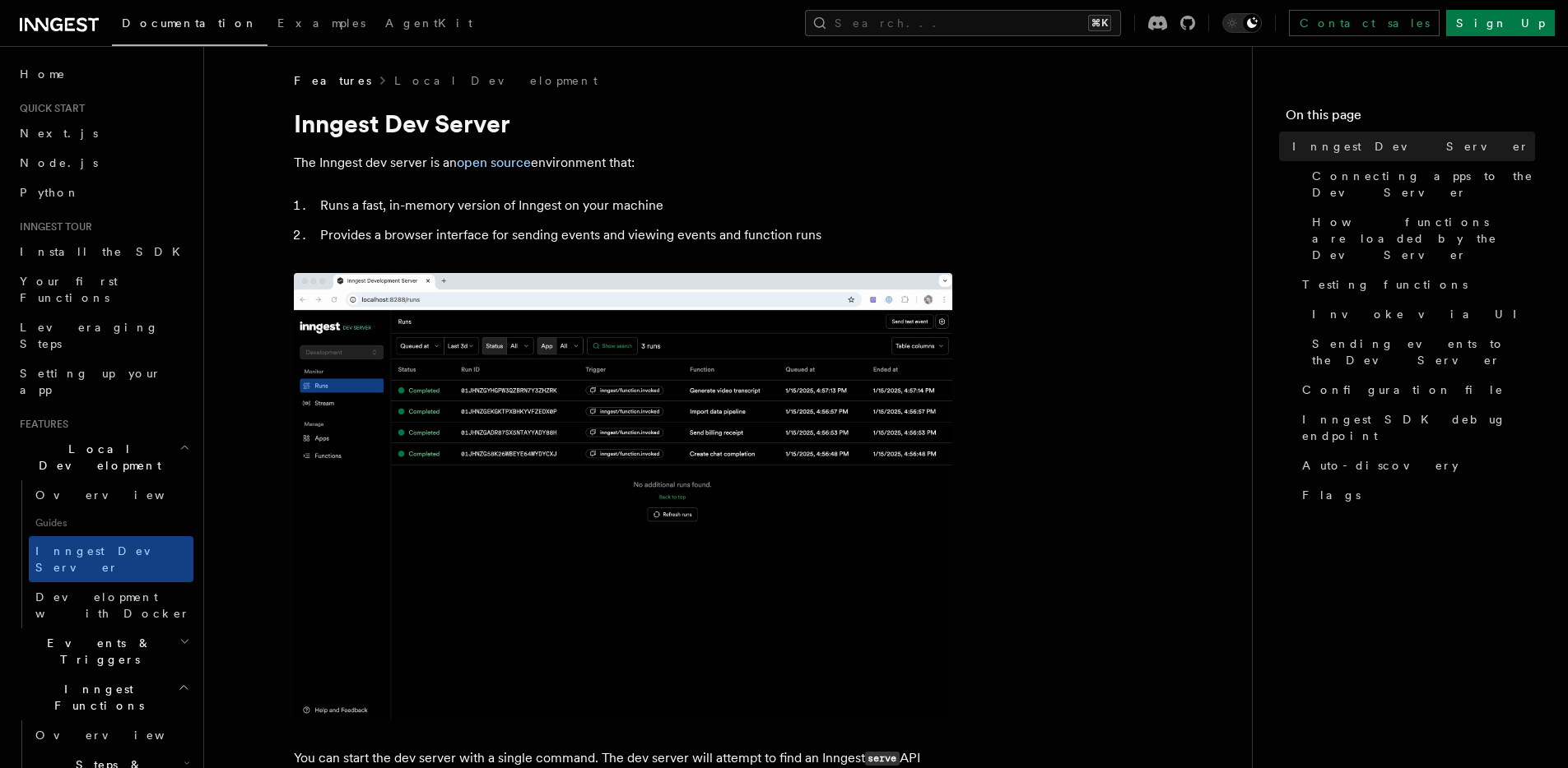
click at [876, 28] on button "Search... ⌘K" at bounding box center [963, 23] width 316 height 26
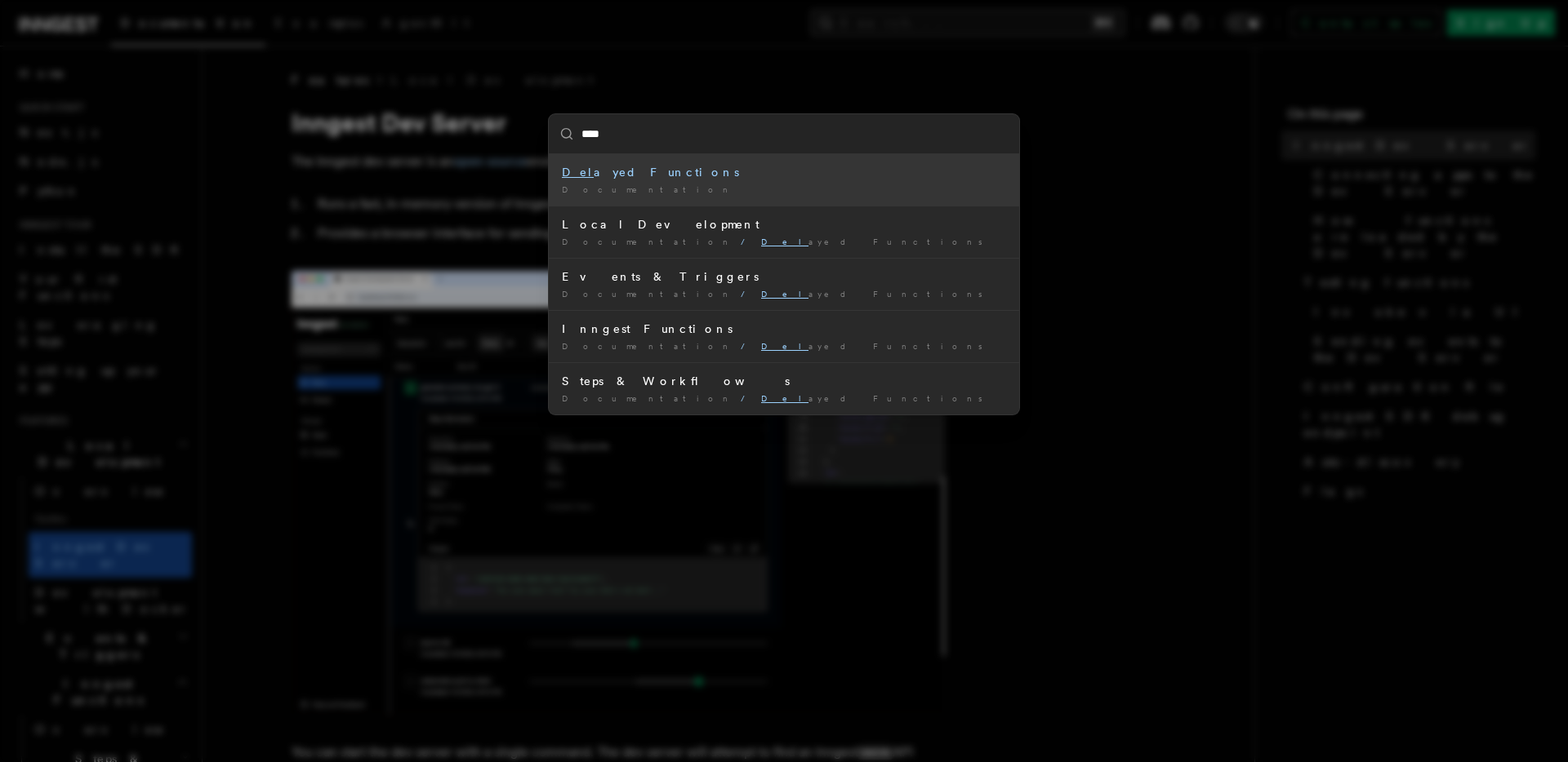
type input "*****"
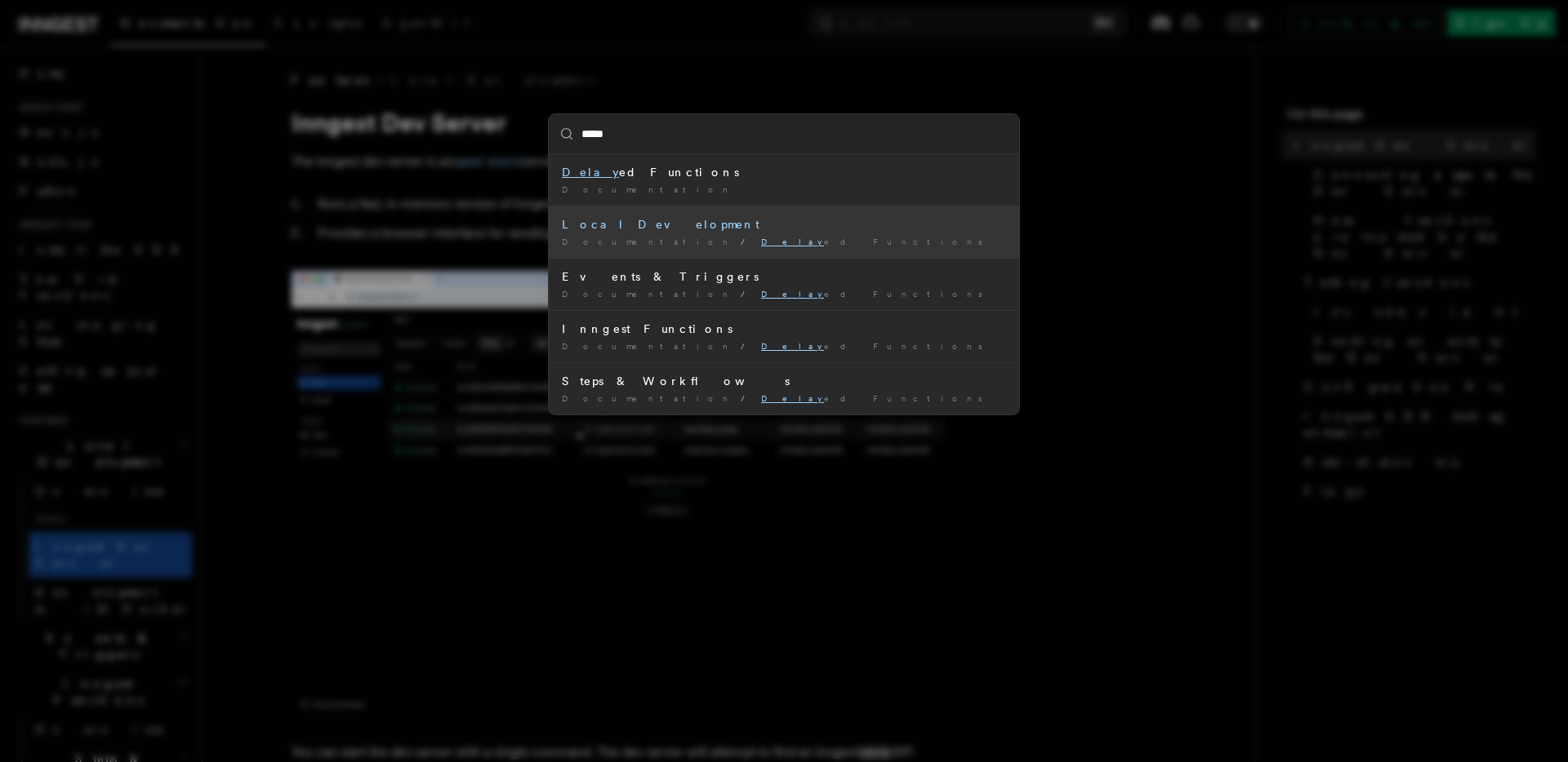
click at [761, 244] on span "[PERSON_NAME] Functions" at bounding box center [876, 241] width 231 height 10
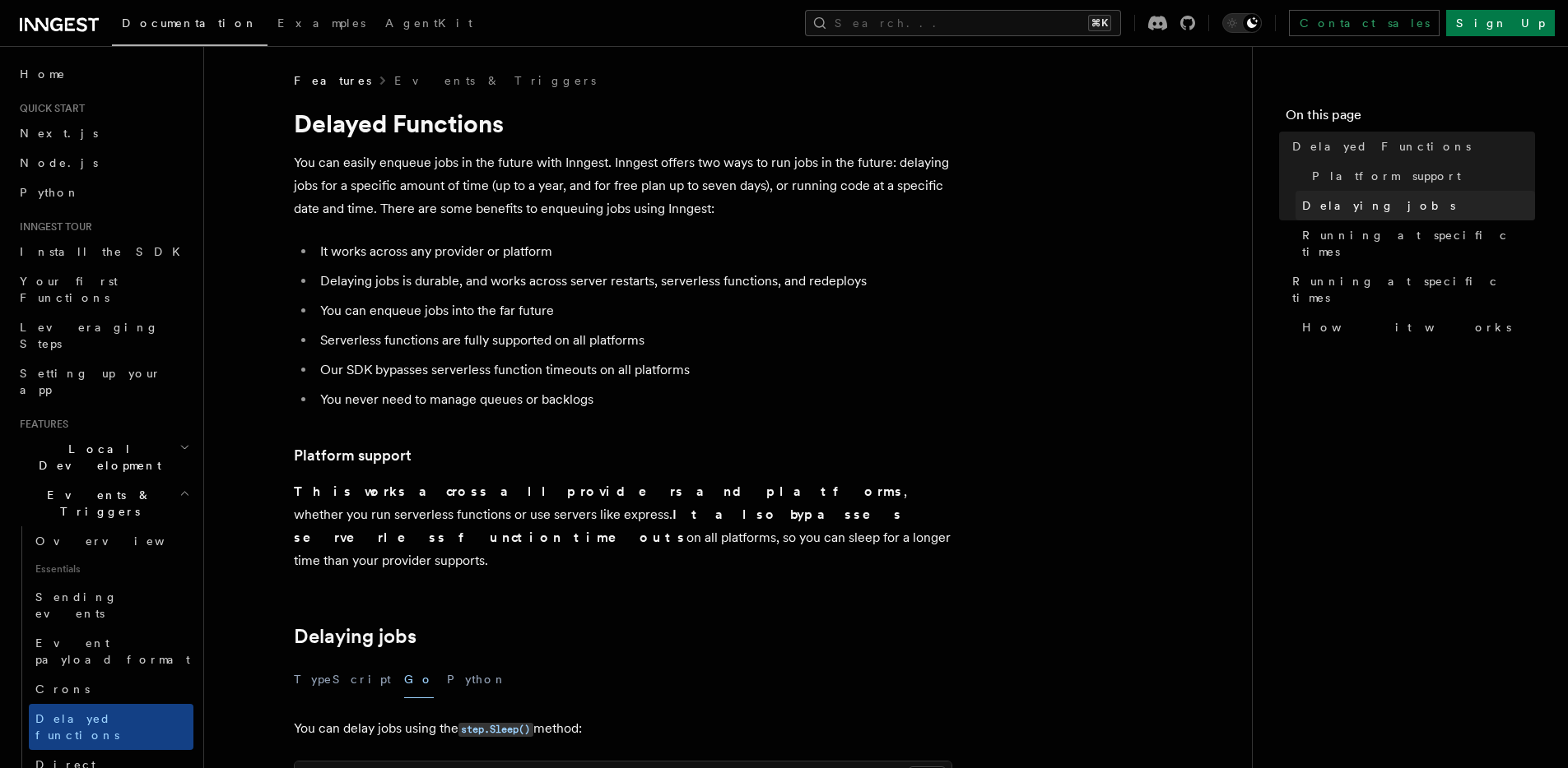
click at [876, 202] on span "Delaying jobs" at bounding box center [1378, 205] width 153 height 17
click at [121, 526] on link "Overview" at bounding box center [111, 541] width 165 height 30
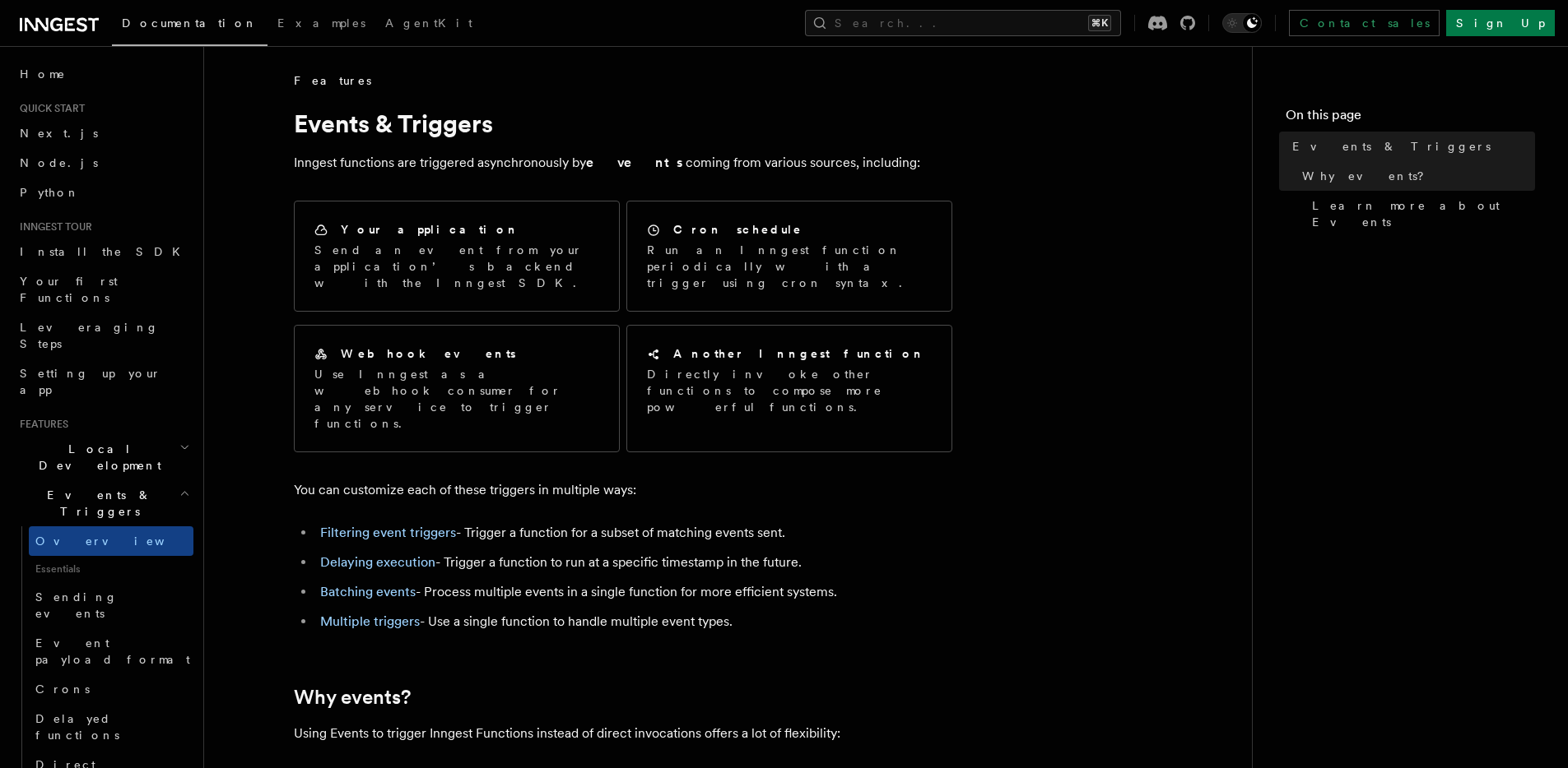
click at [106, 487] on span "Events & Triggers" at bounding box center [96, 504] width 166 height 33
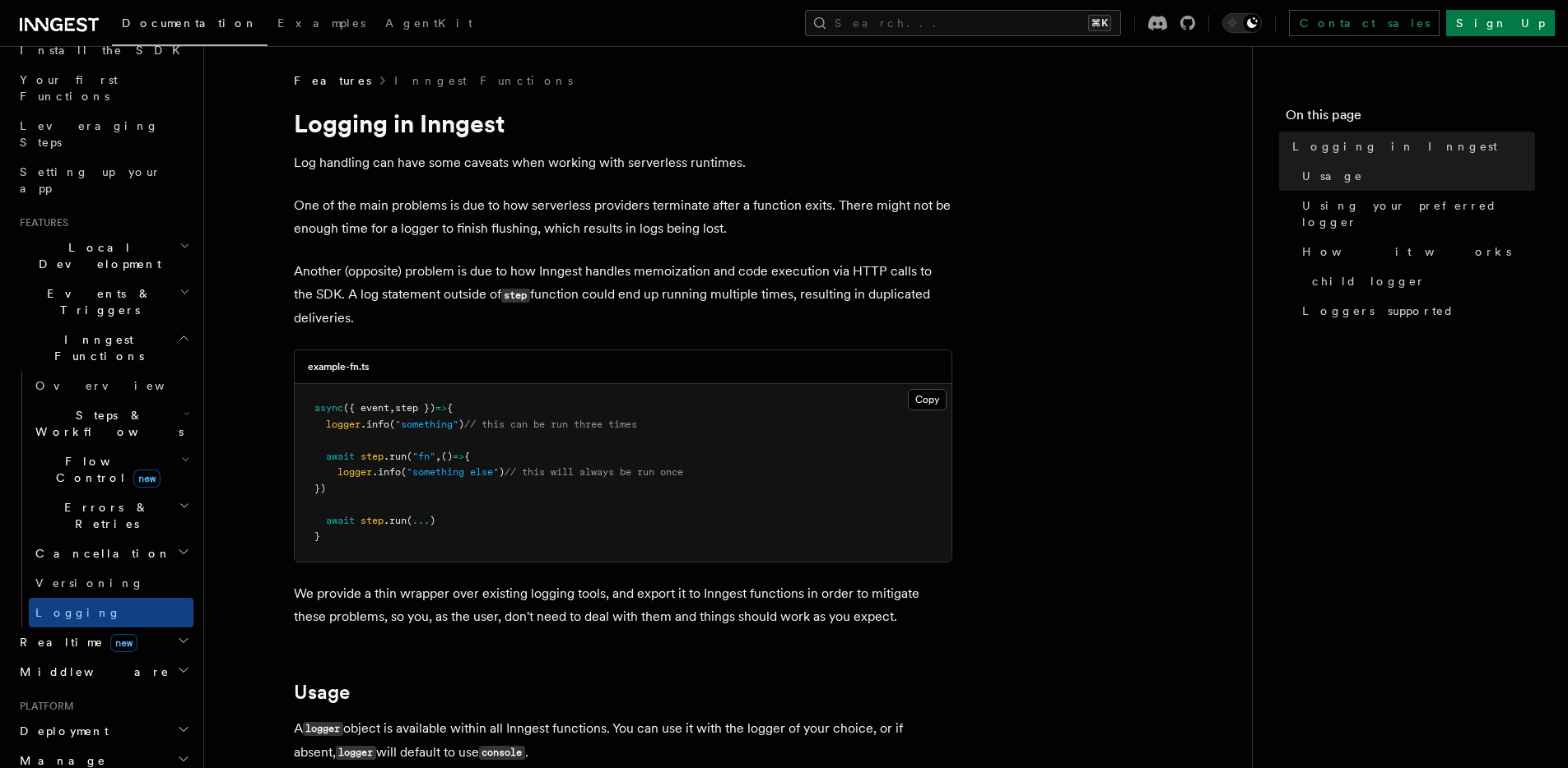
scroll to position [273, 0]
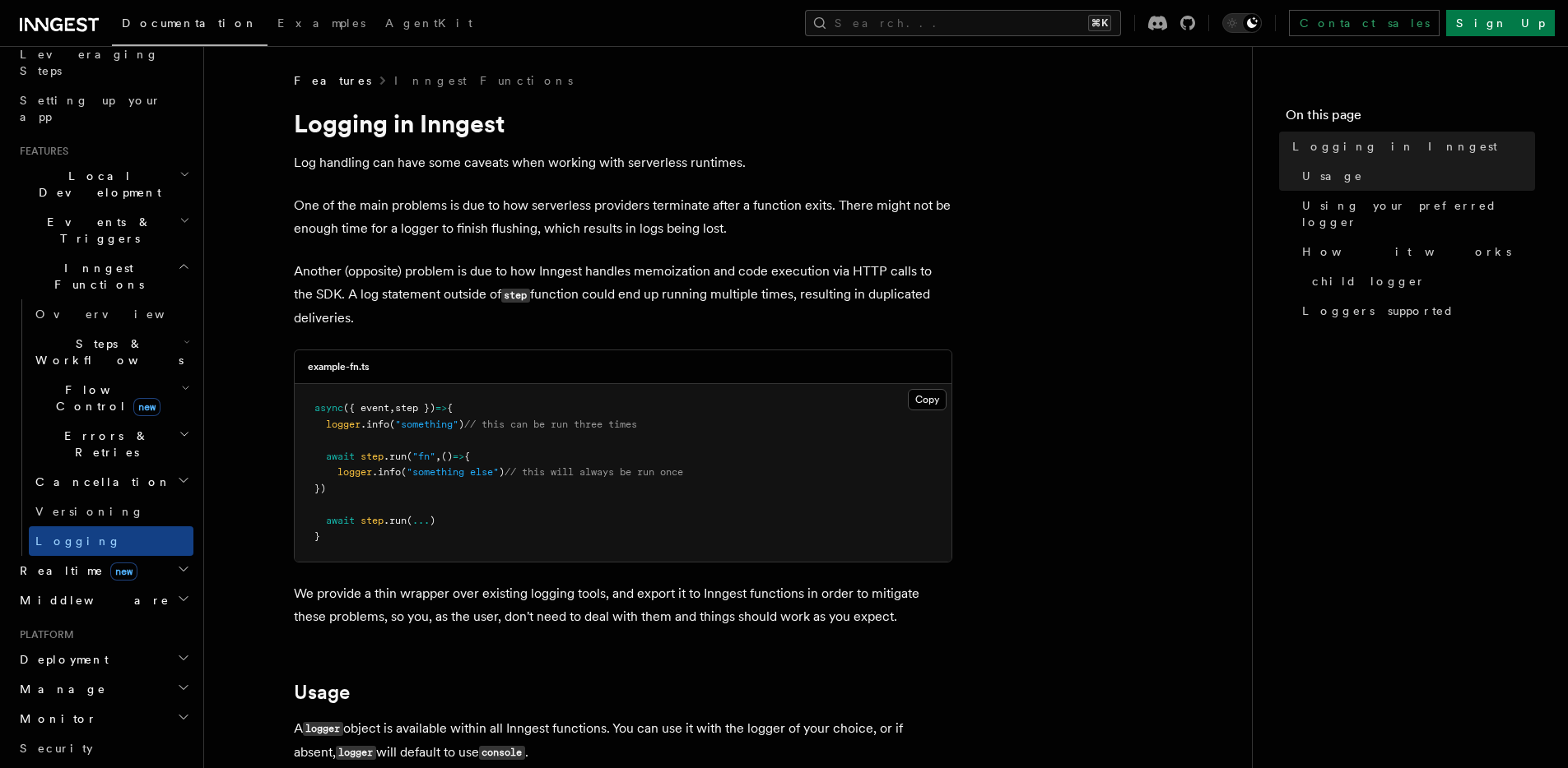
click at [108, 645] on h2 "Deployment" at bounding box center [103, 660] width 180 height 30
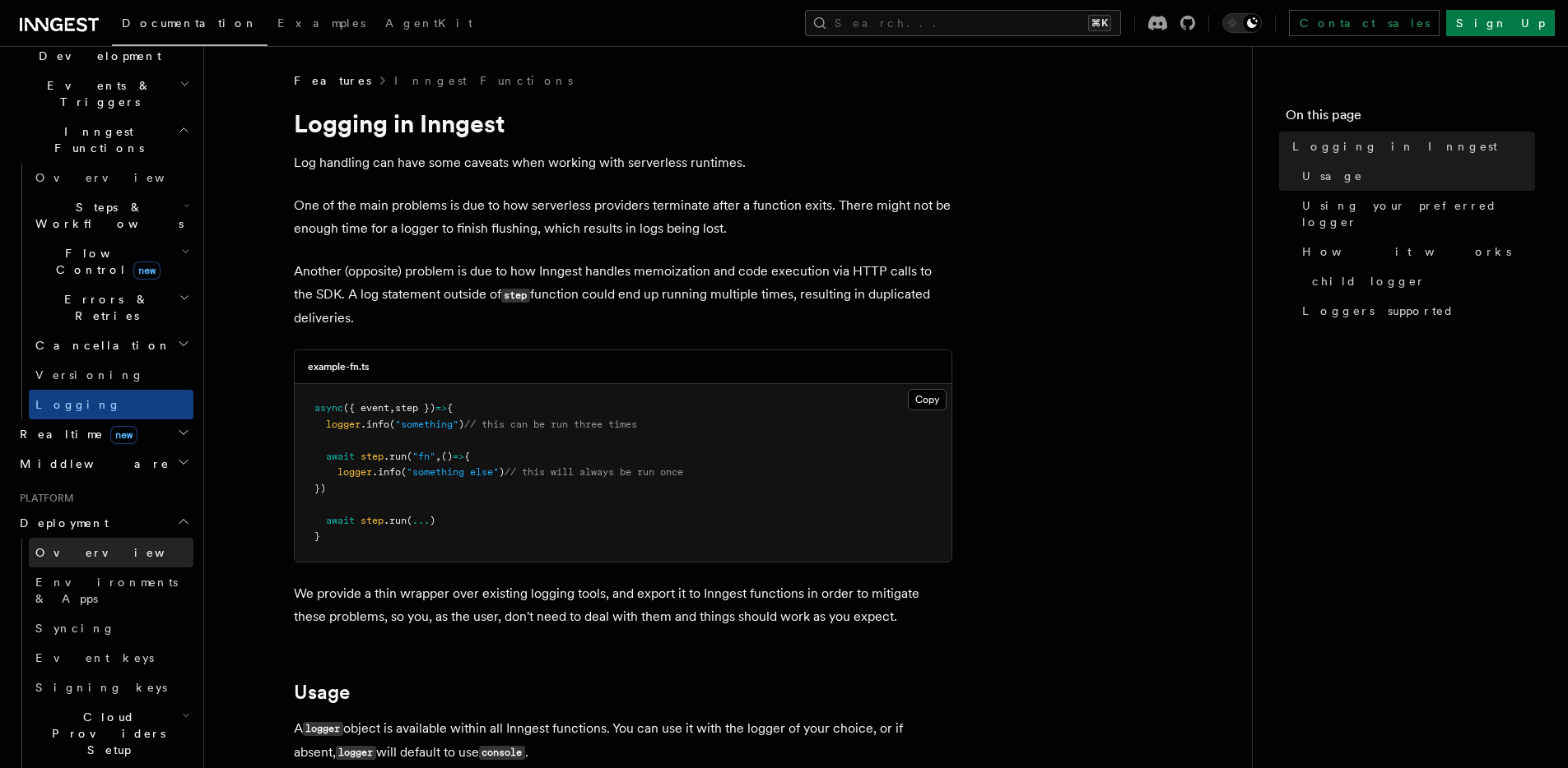
scroll to position [413, 0]
click at [107, 680] on span "Cloud Providers Setup" at bounding box center [105, 730] width 153 height 50
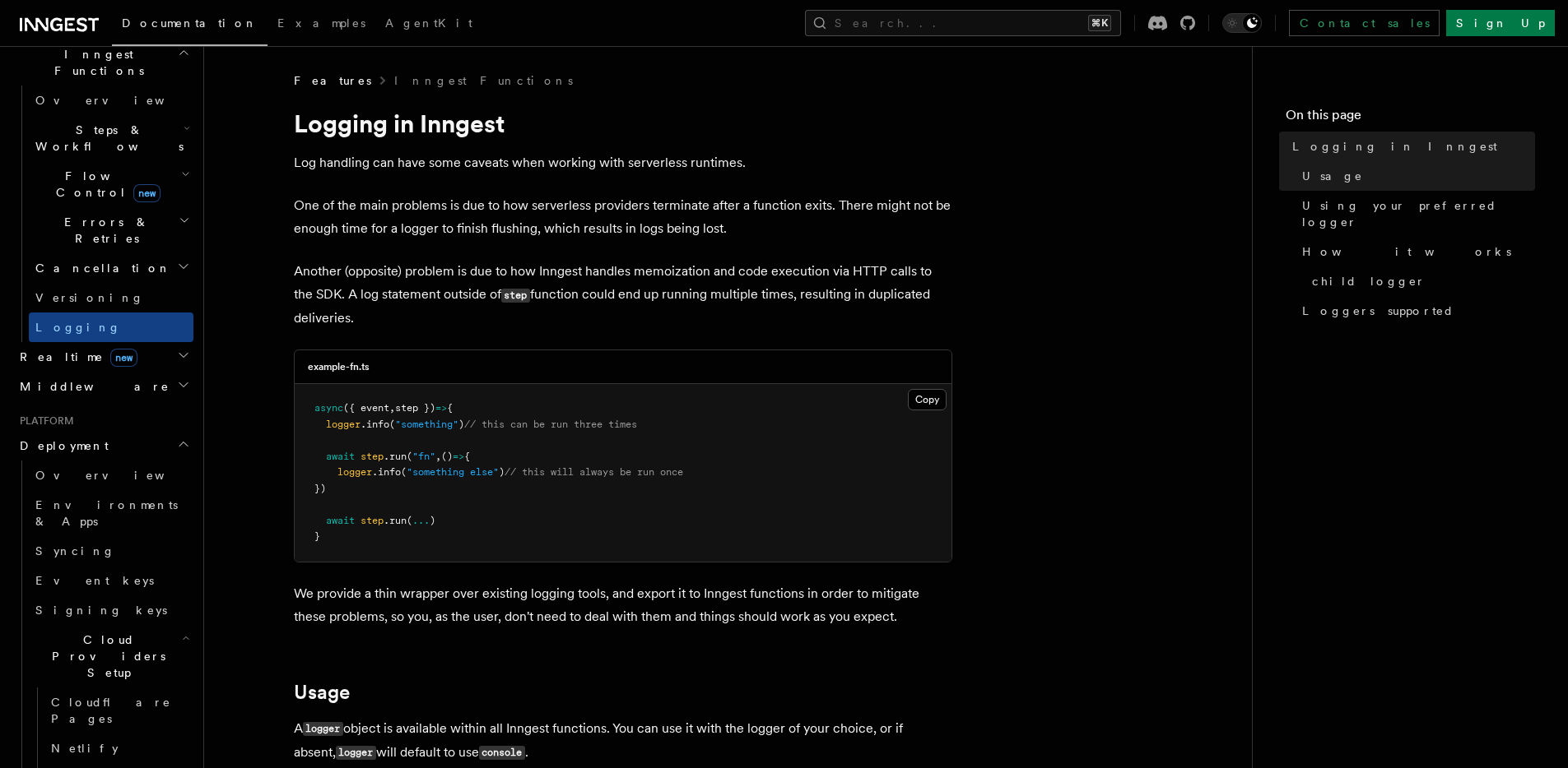
scroll to position [504, 0]
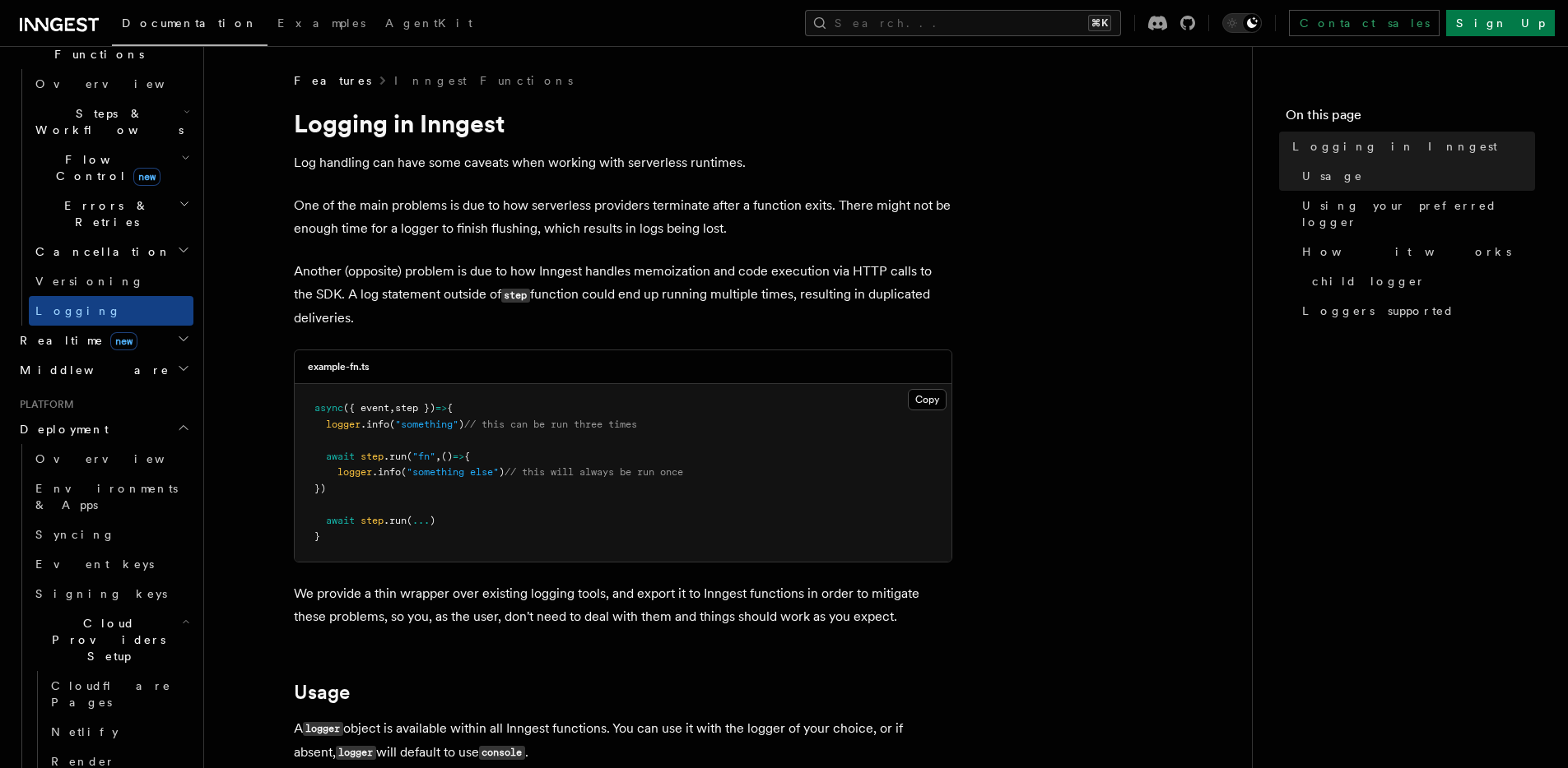
click at [117, 615] on span "Cloud Providers Setup" at bounding box center [105, 640] width 153 height 50
click at [107, 680] on link "Self hosting" at bounding box center [111, 745] width 165 height 30
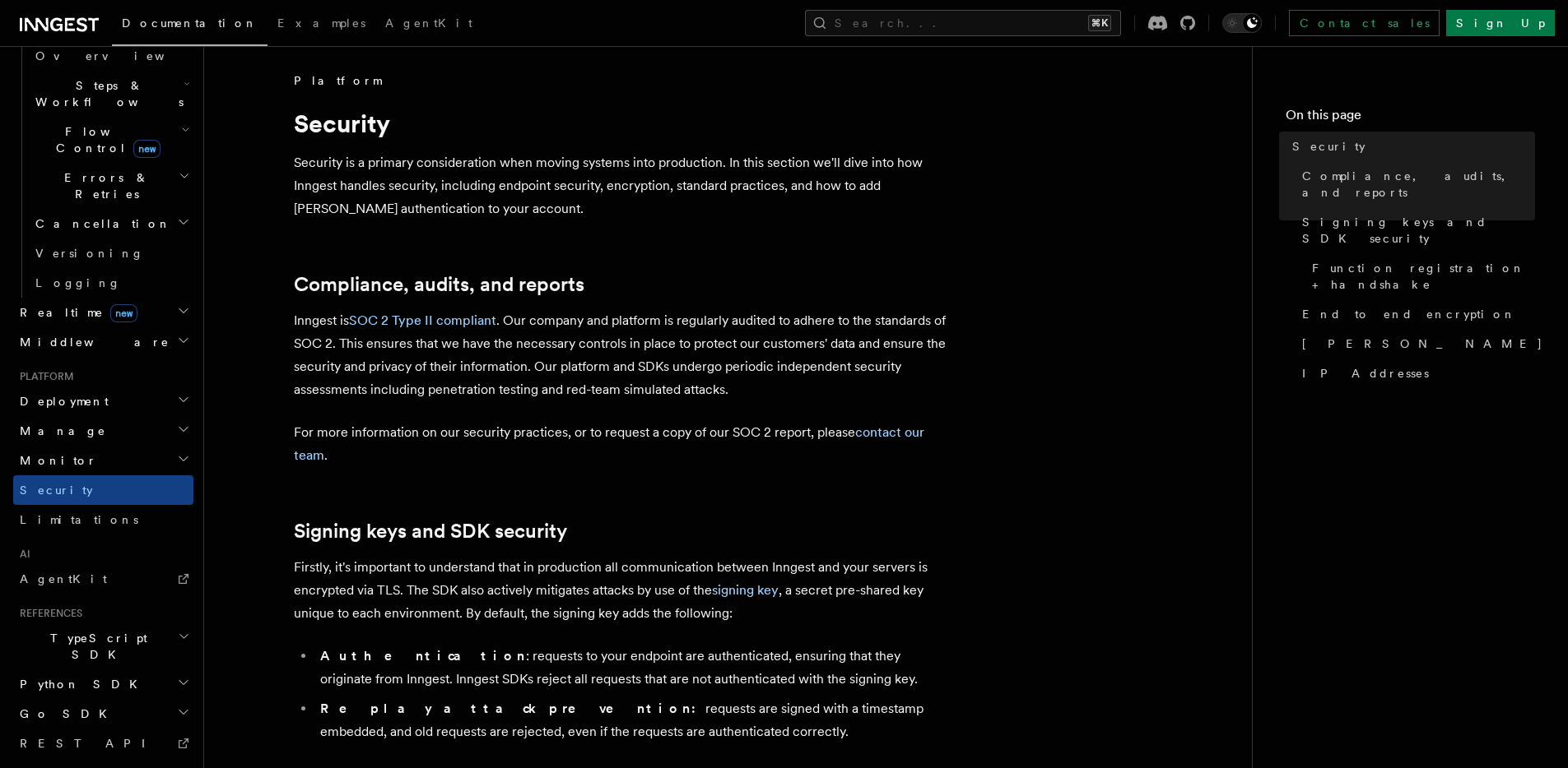
scroll to position [548, 0]
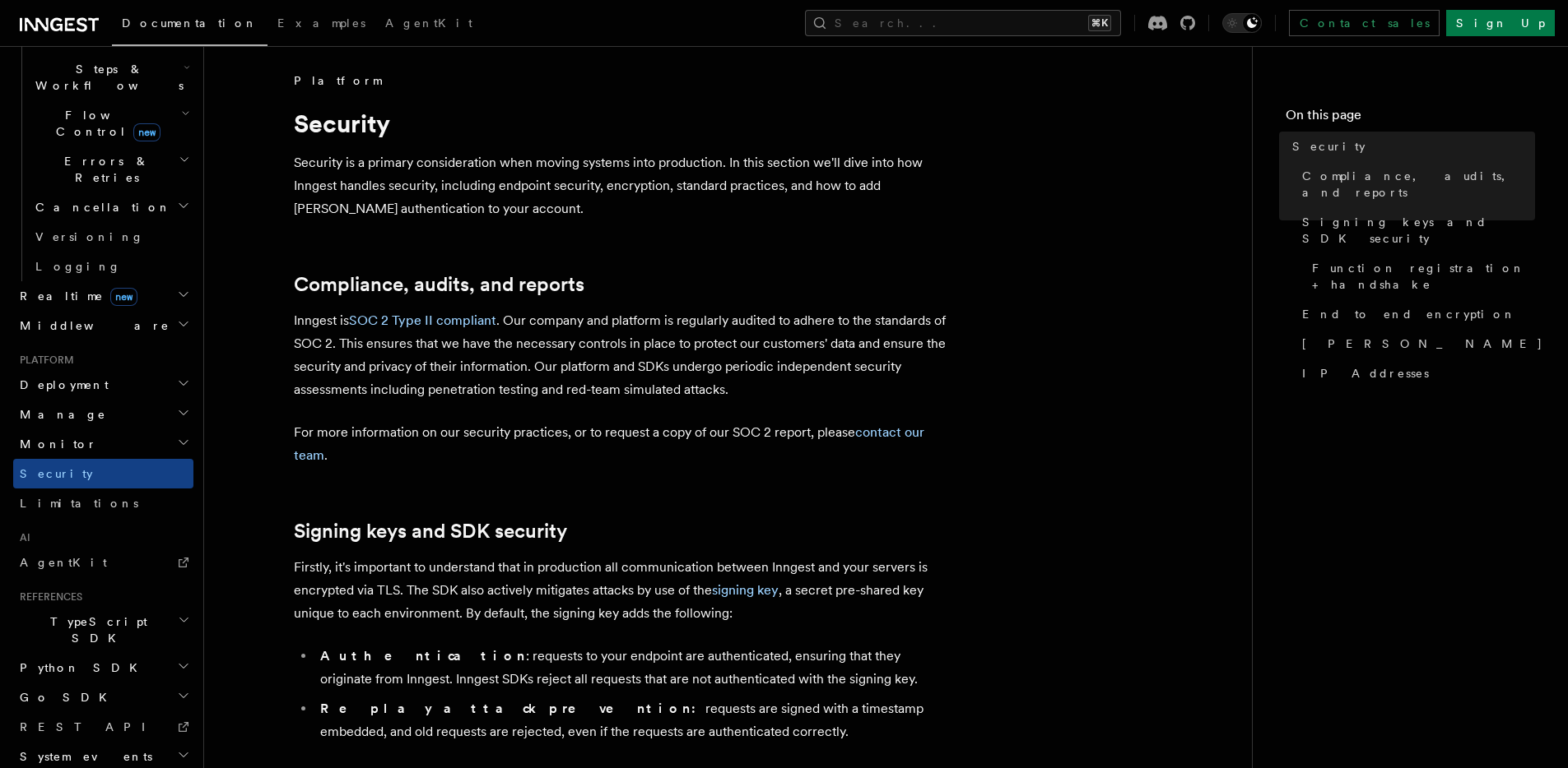
click at [103, 680] on h2 "Go SDK" at bounding box center [103, 697] width 180 height 30
click at [93, 680] on h2 "Migrations" at bounding box center [111, 757] width 165 height 30
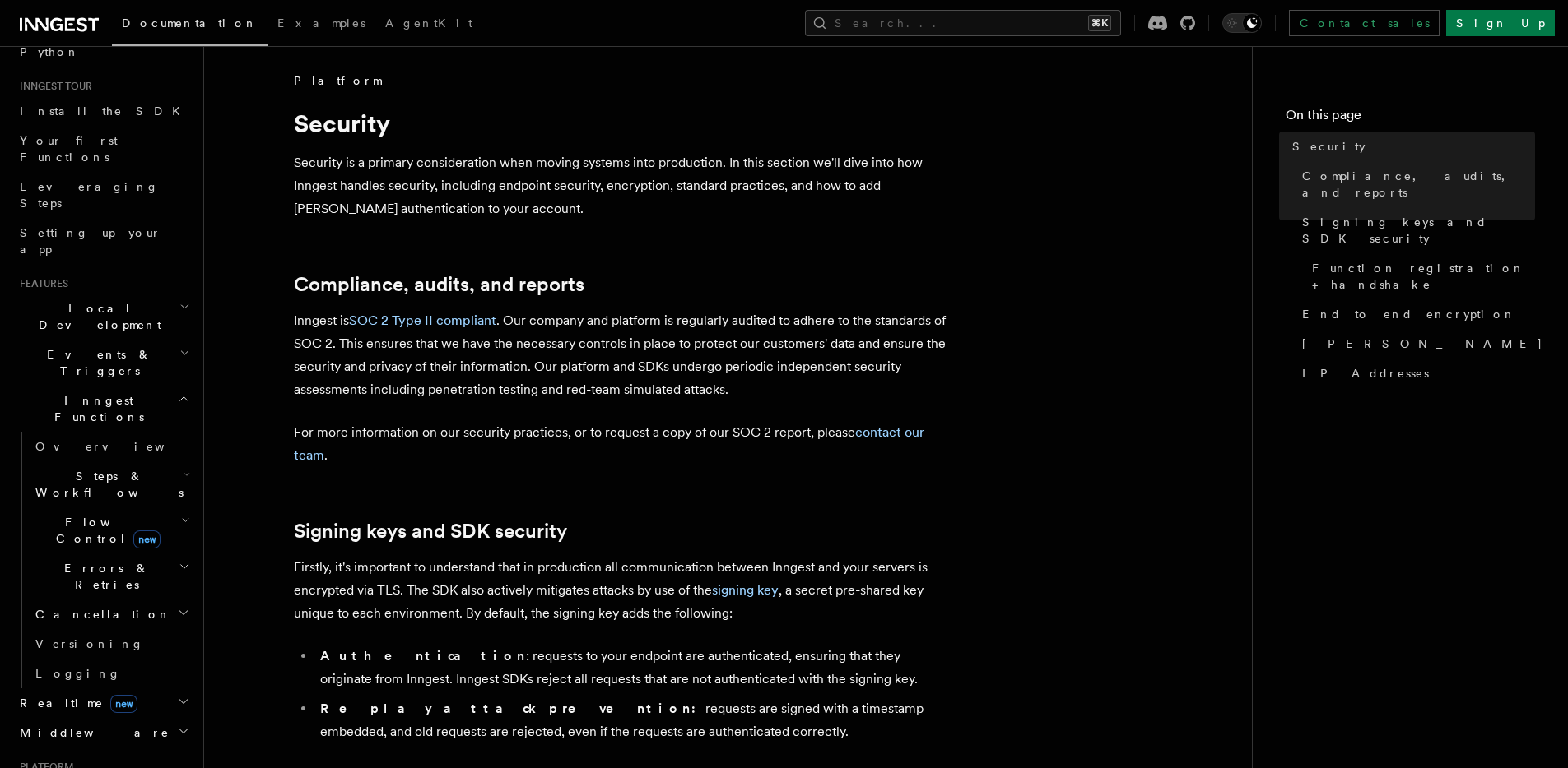
scroll to position [0, 0]
